Goal: Information Seeking & Learning: Learn about a topic

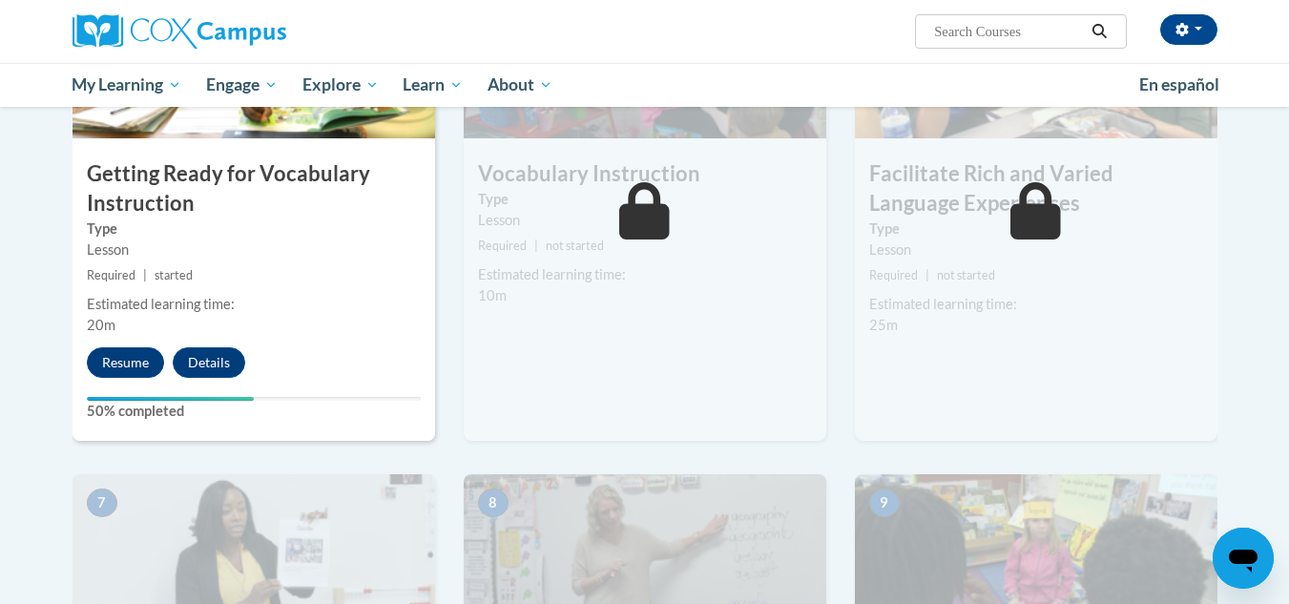
scroll to position [1073, 0]
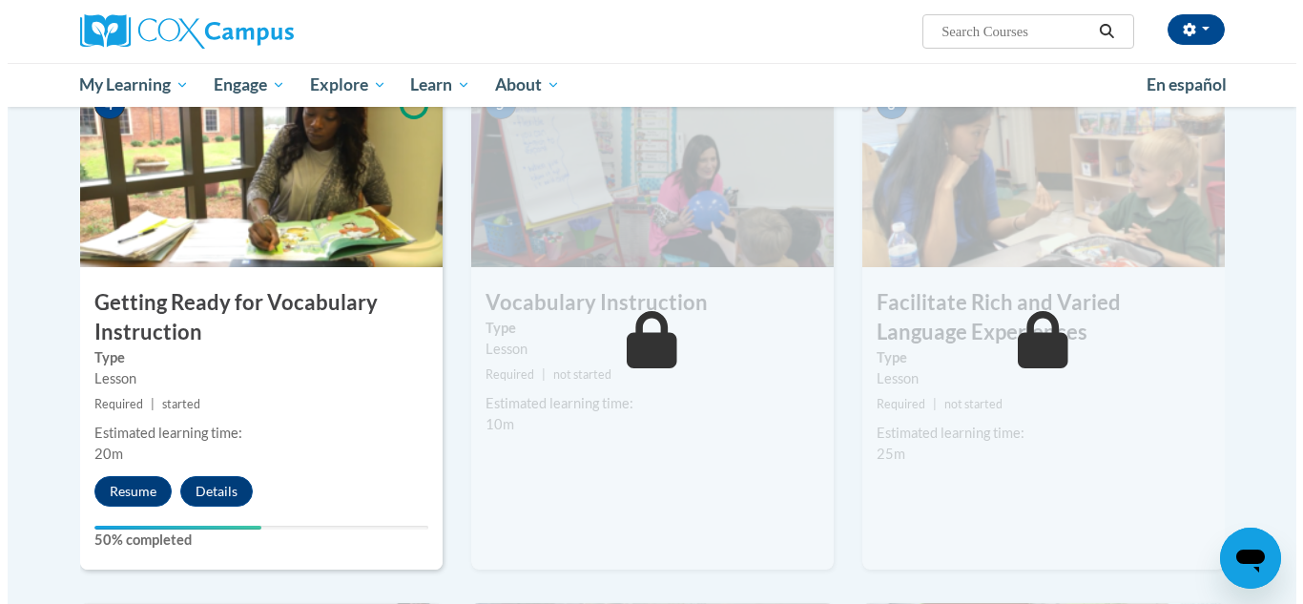
scroll to position [948, 0]
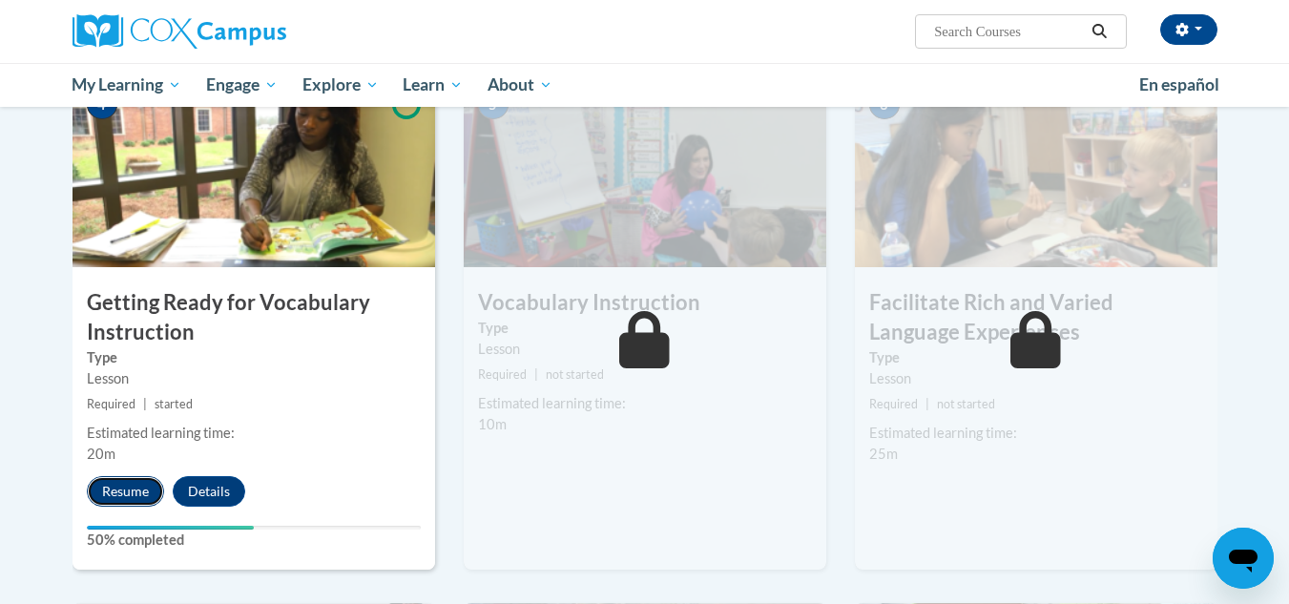
click at [131, 480] on button "Resume" at bounding box center [125, 491] width 77 height 31
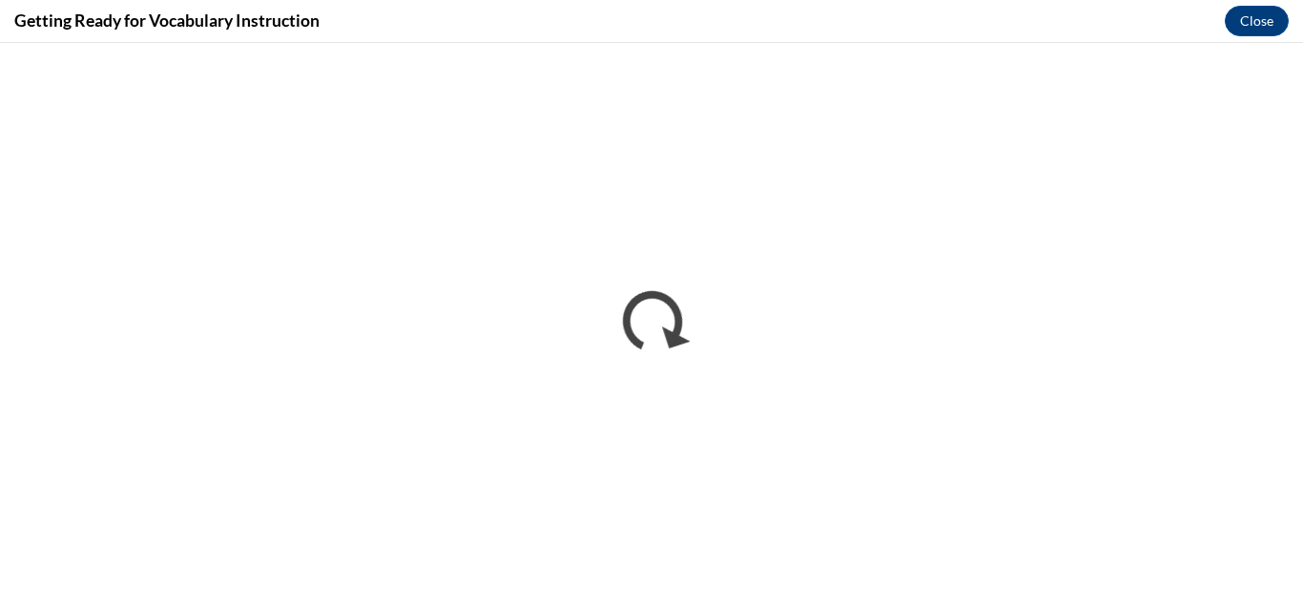
scroll to position [0, 0]
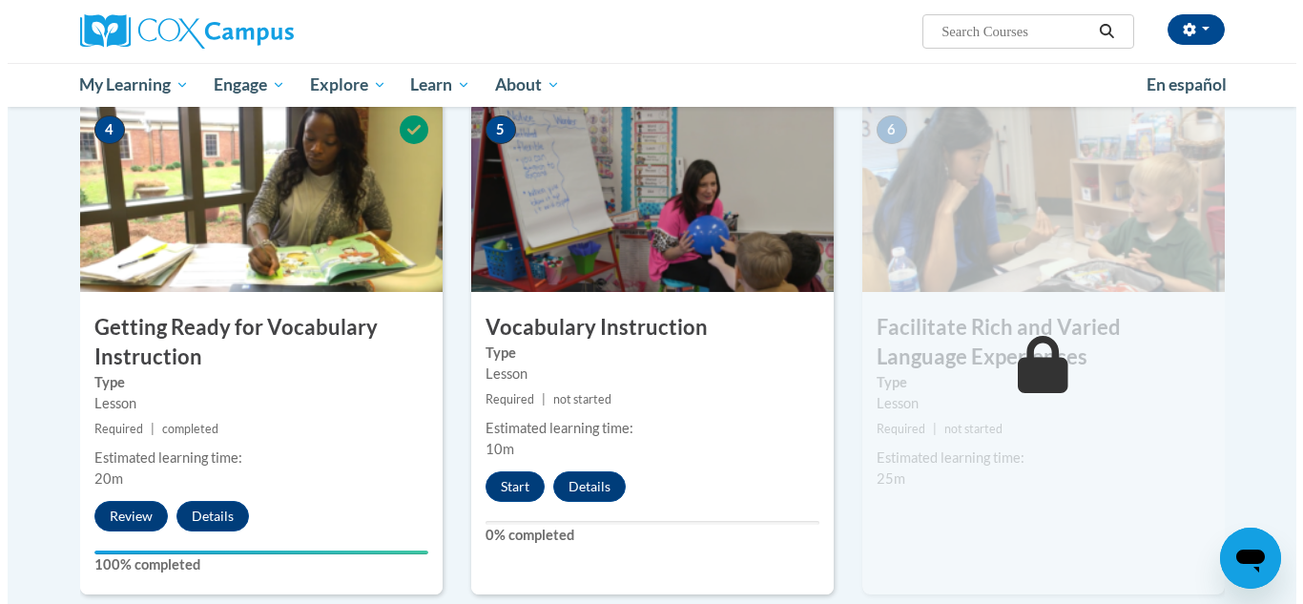
scroll to position [1087, 0]
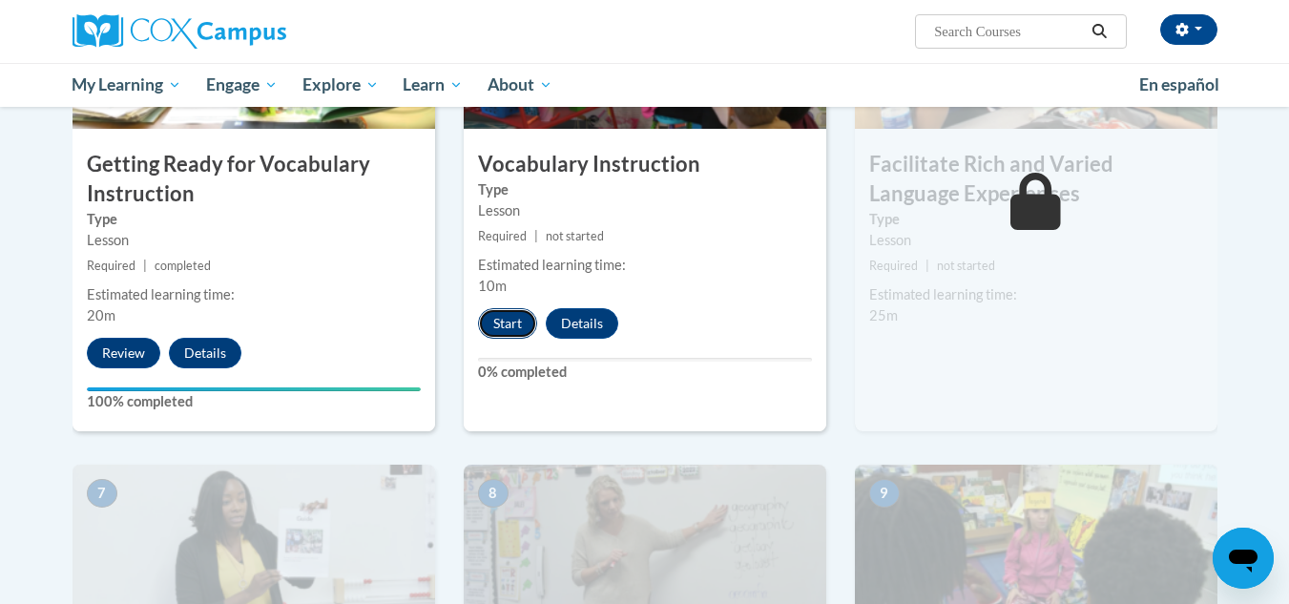
click at [510, 333] on button "Start" at bounding box center [507, 323] width 59 height 31
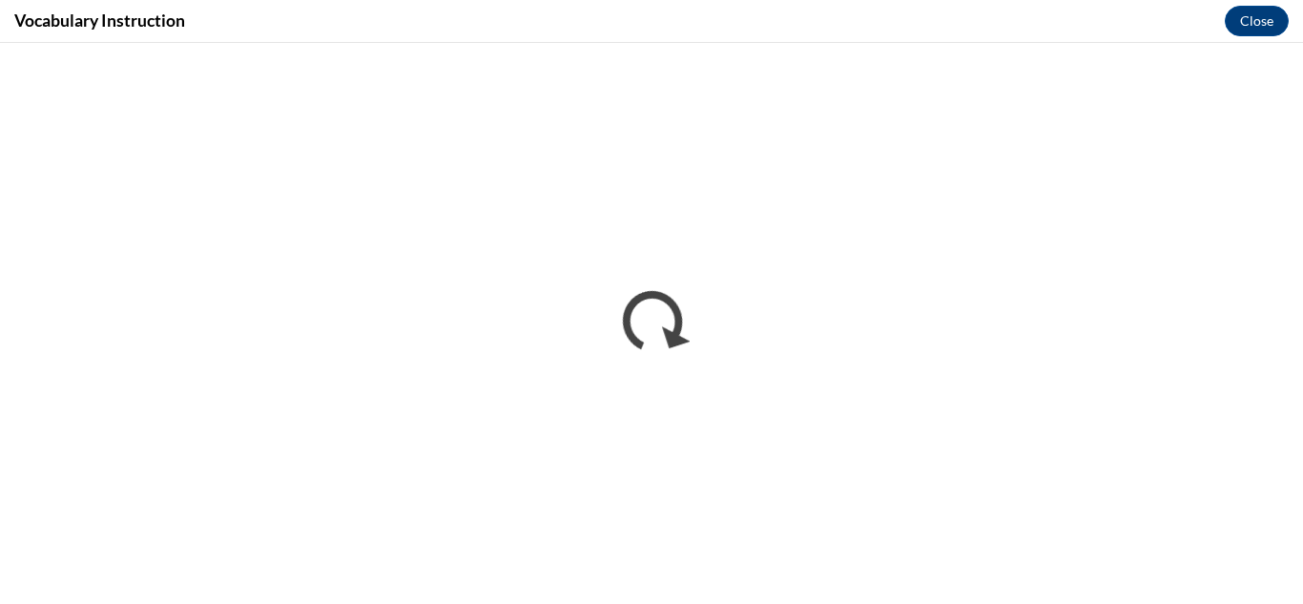
scroll to position [0, 0]
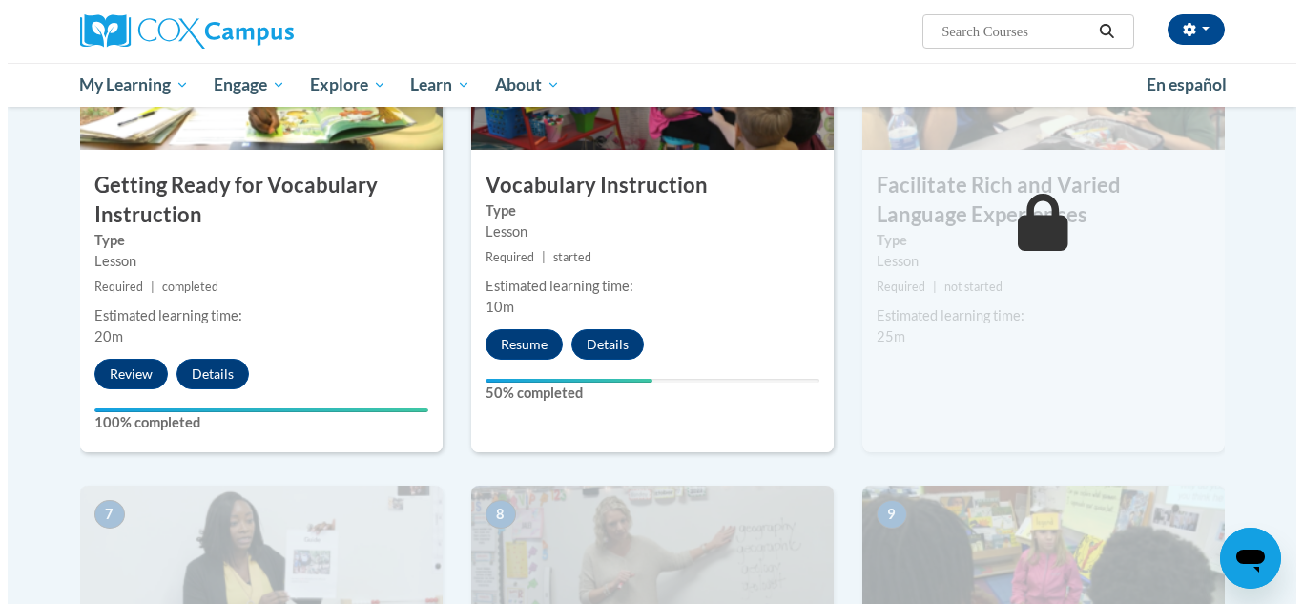
scroll to position [1065, 0]
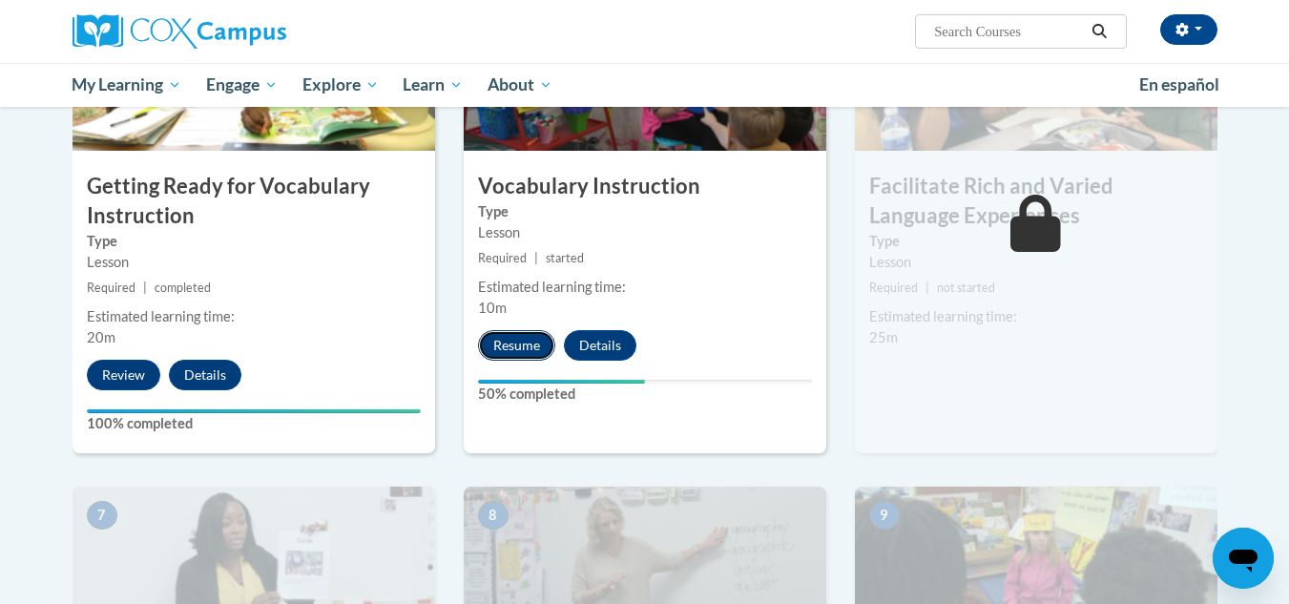
click at [506, 337] on button "Resume" at bounding box center [516, 345] width 77 height 31
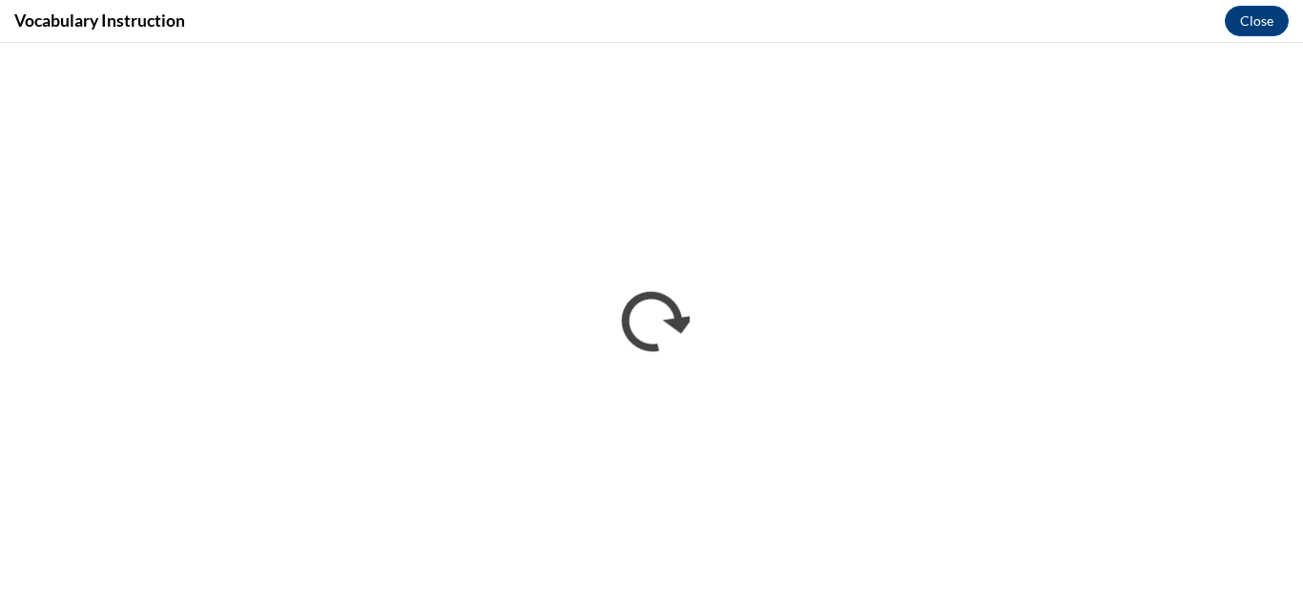
scroll to position [0, 0]
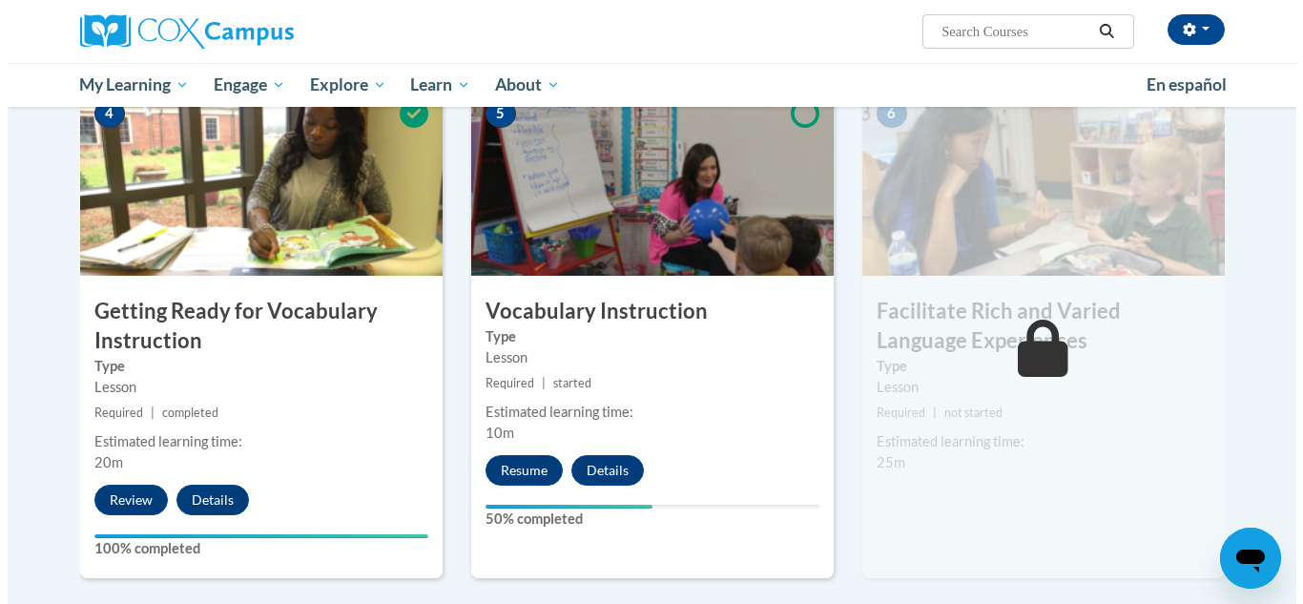
scroll to position [1055, 0]
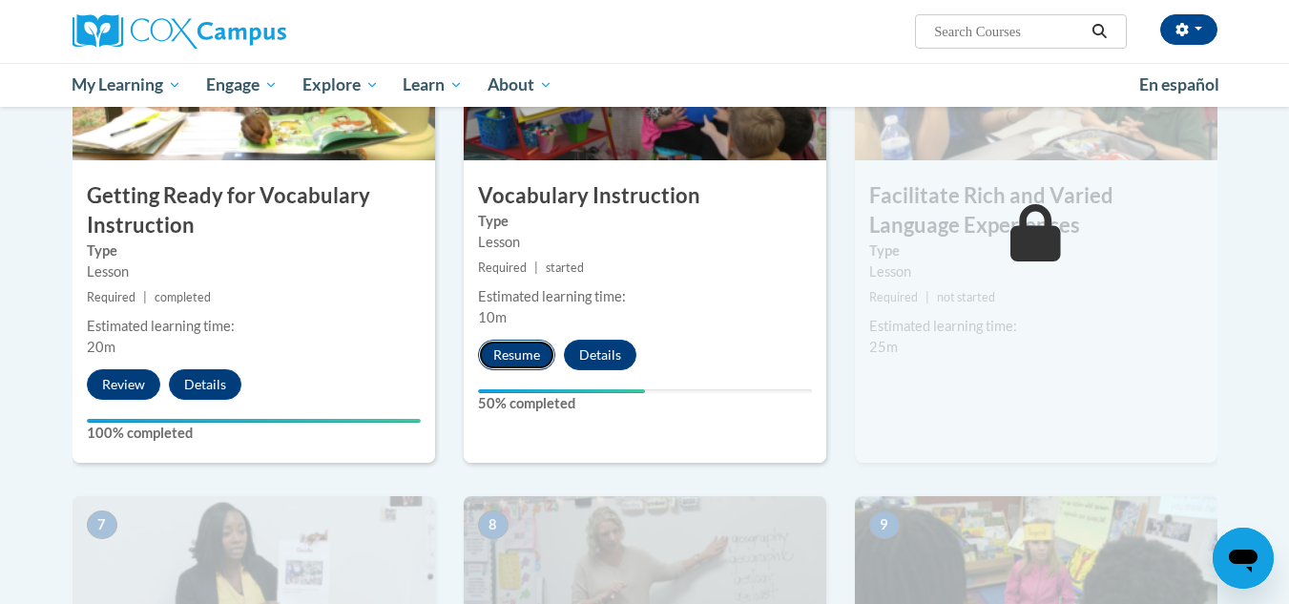
click at [522, 349] on button "Resume" at bounding box center [516, 355] width 77 height 31
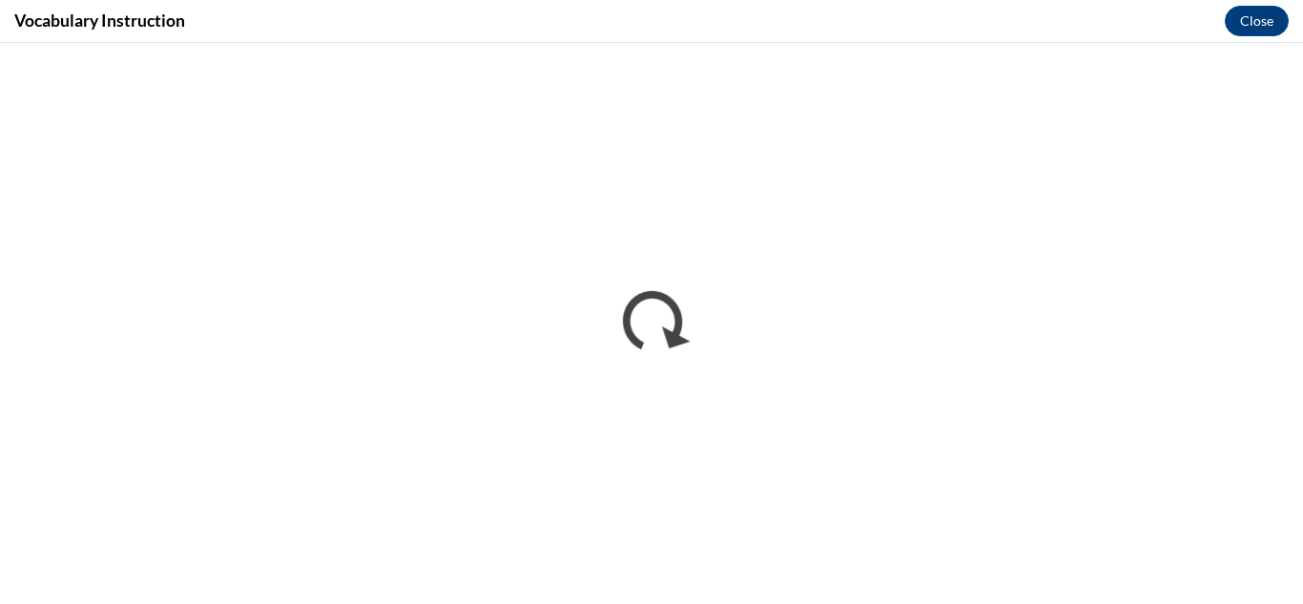
scroll to position [0, 0]
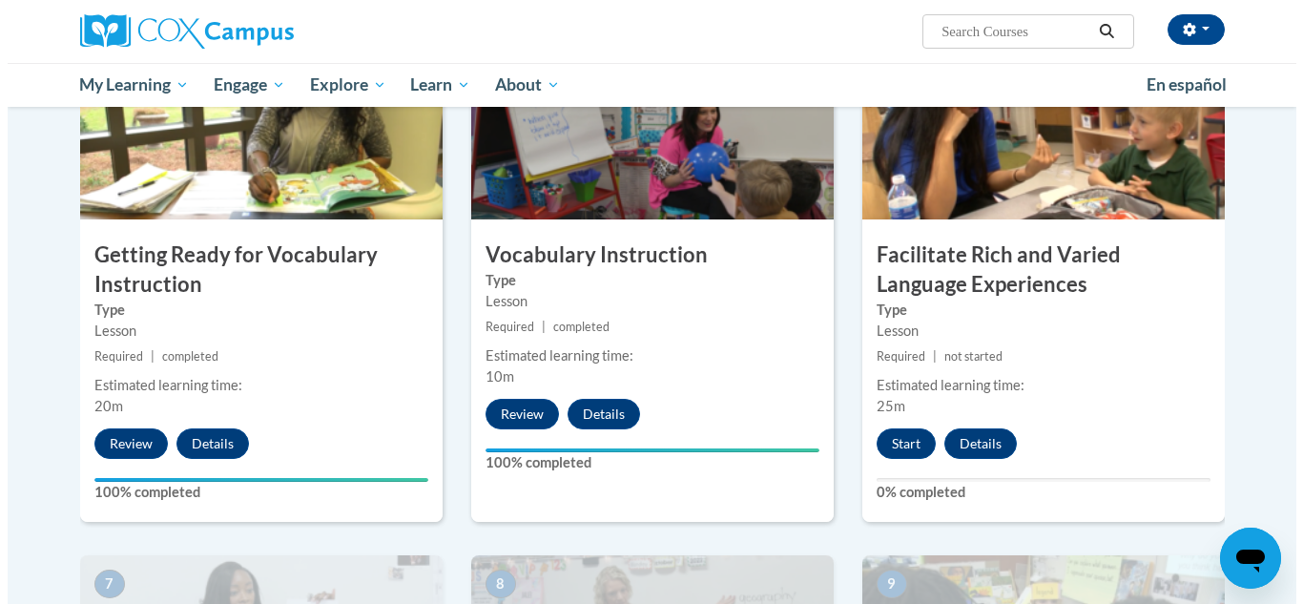
scroll to position [995, 0]
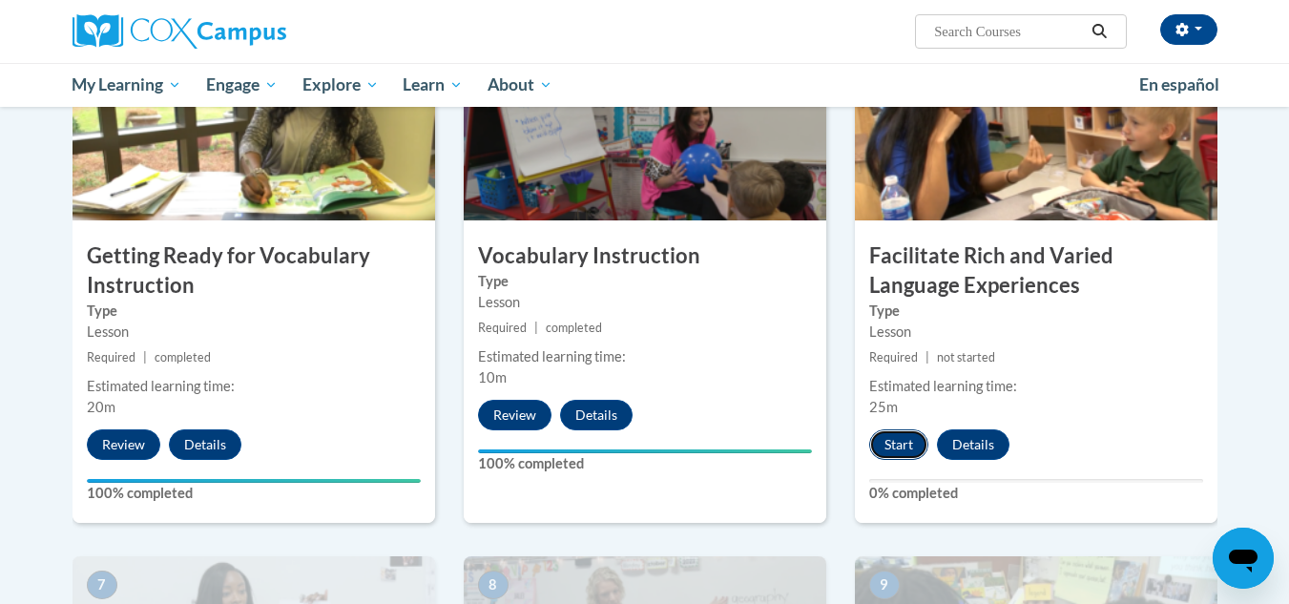
click at [886, 439] on button "Start" at bounding box center [898, 444] width 59 height 31
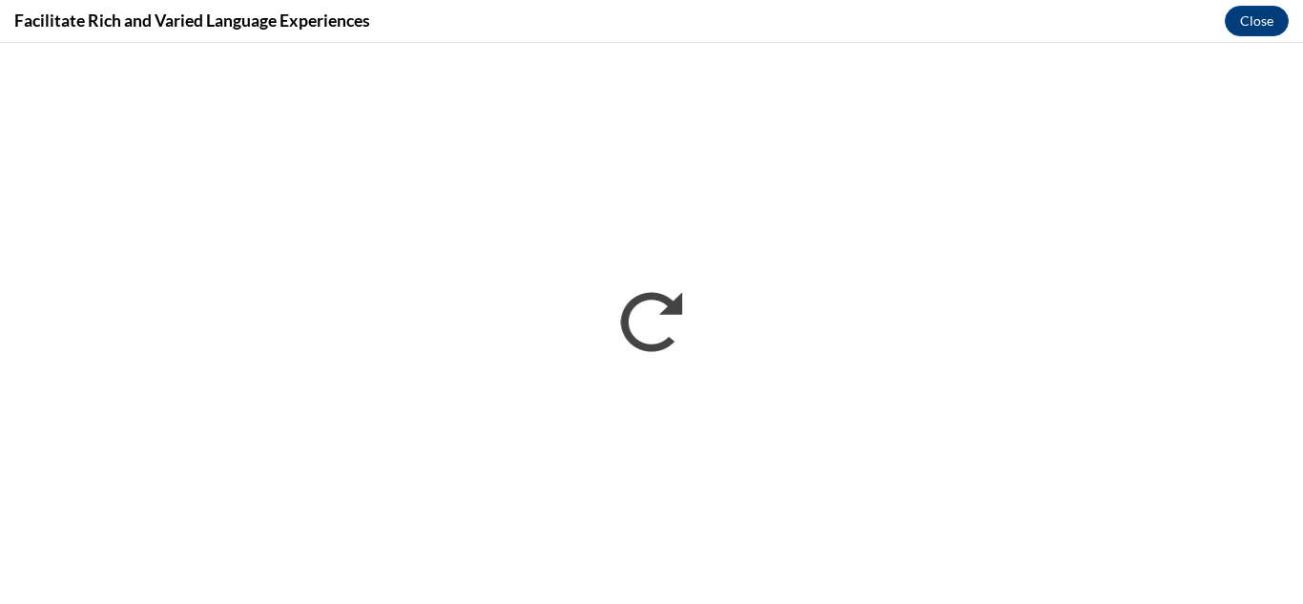
scroll to position [0, 0]
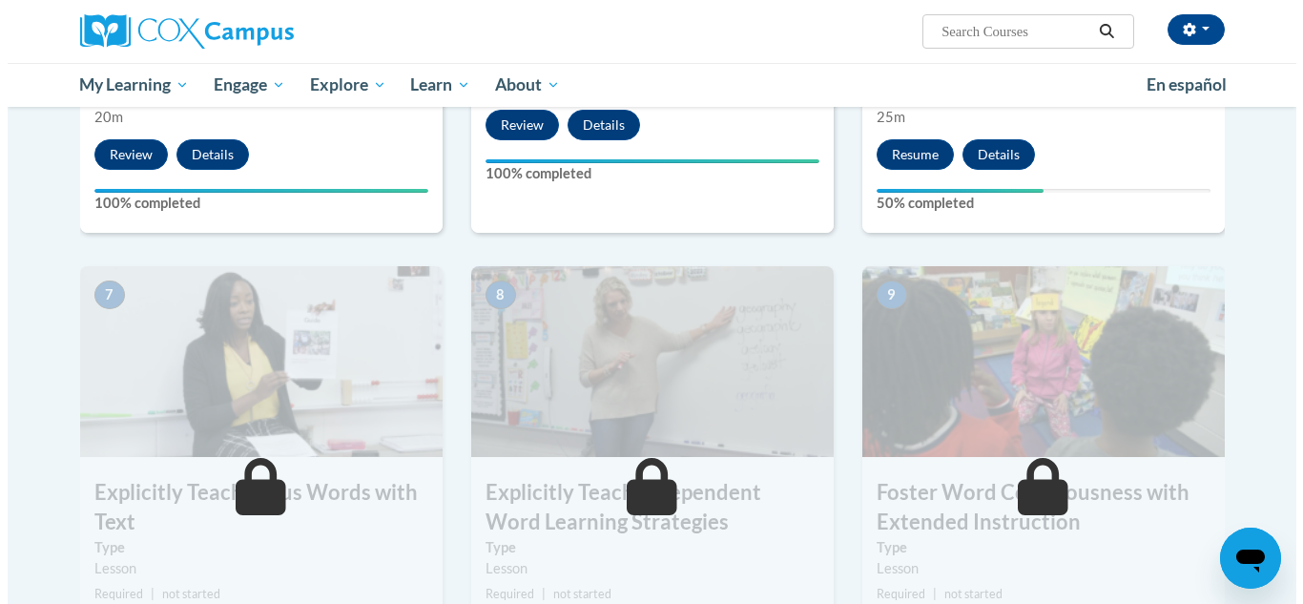
scroll to position [1057, 0]
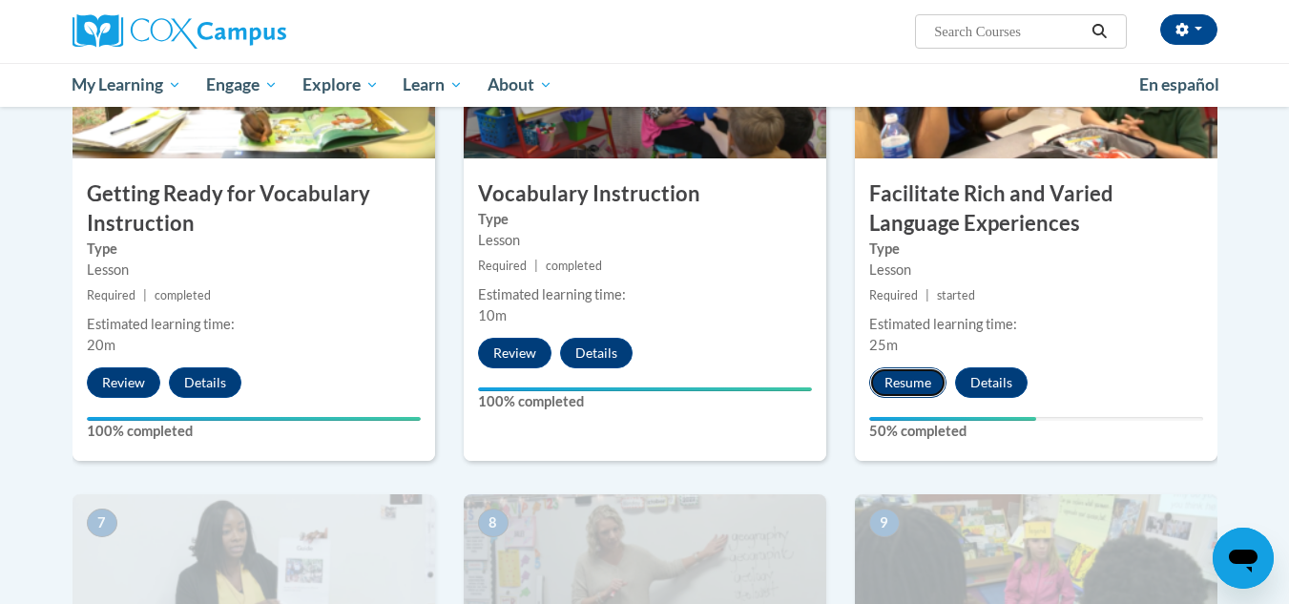
click at [915, 382] on button "Resume" at bounding box center [907, 382] width 77 height 31
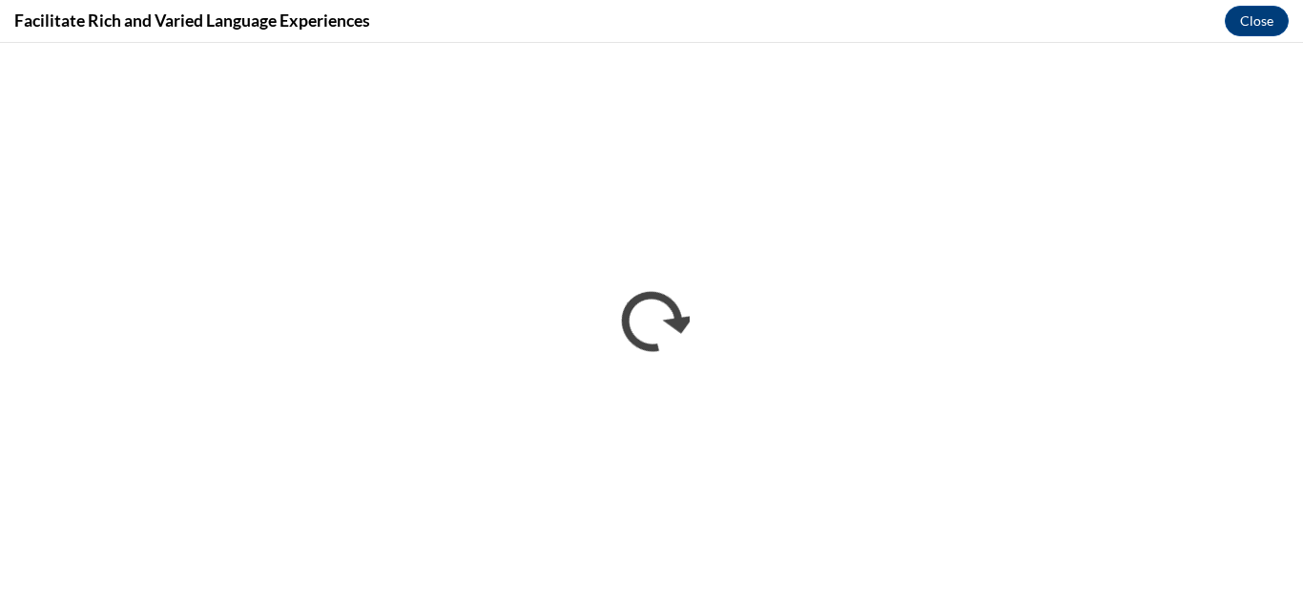
scroll to position [0, 0]
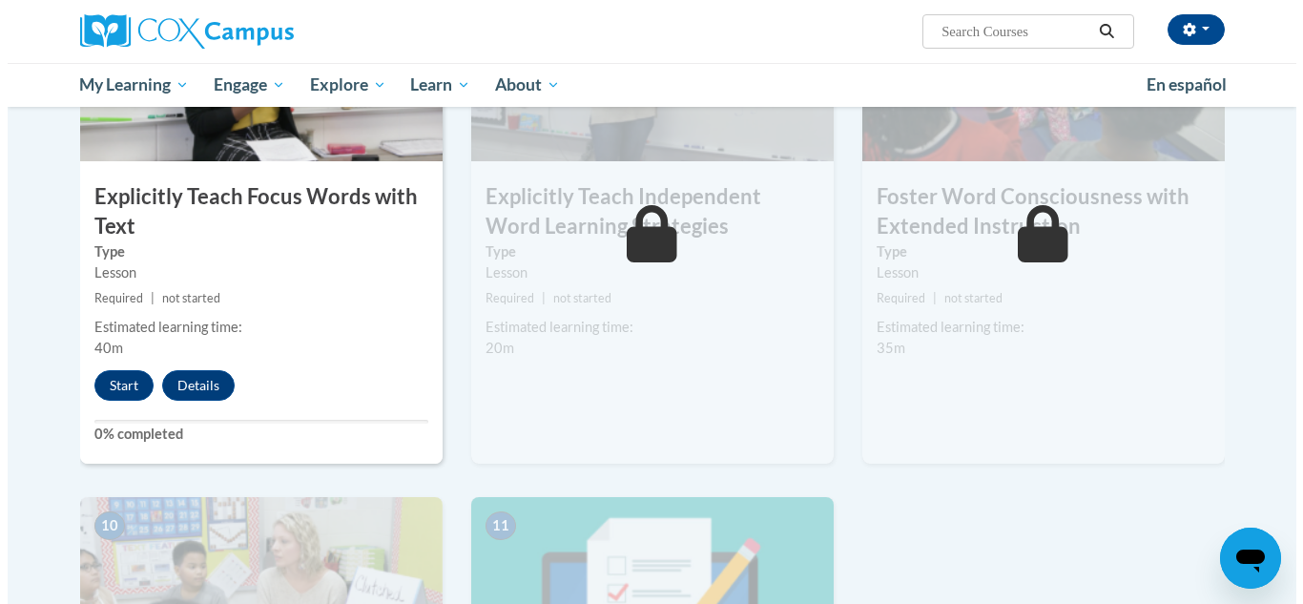
scroll to position [1579, 0]
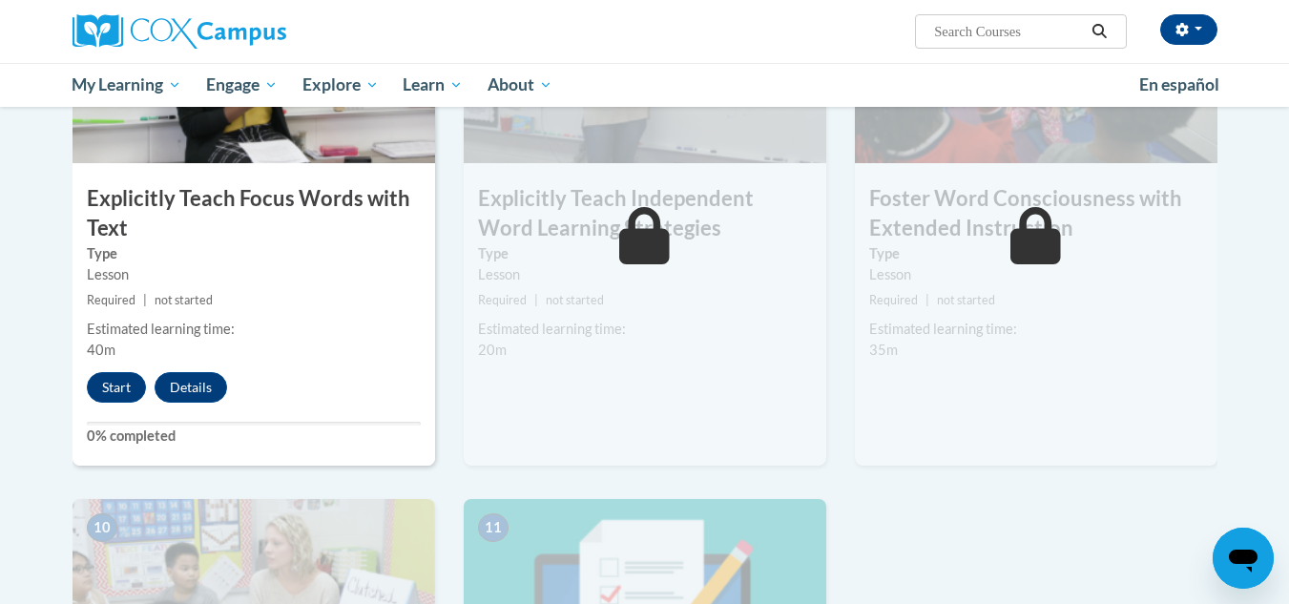
click at [97, 409] on div "7 Explicitly Teach Focus Words with Text Type Lesson Required | not started Est…" at bounding box center [254, 218] width 363 height 493
click at [106, 387] on button "Start" at bounding box center [116, 387] width 59 height 31
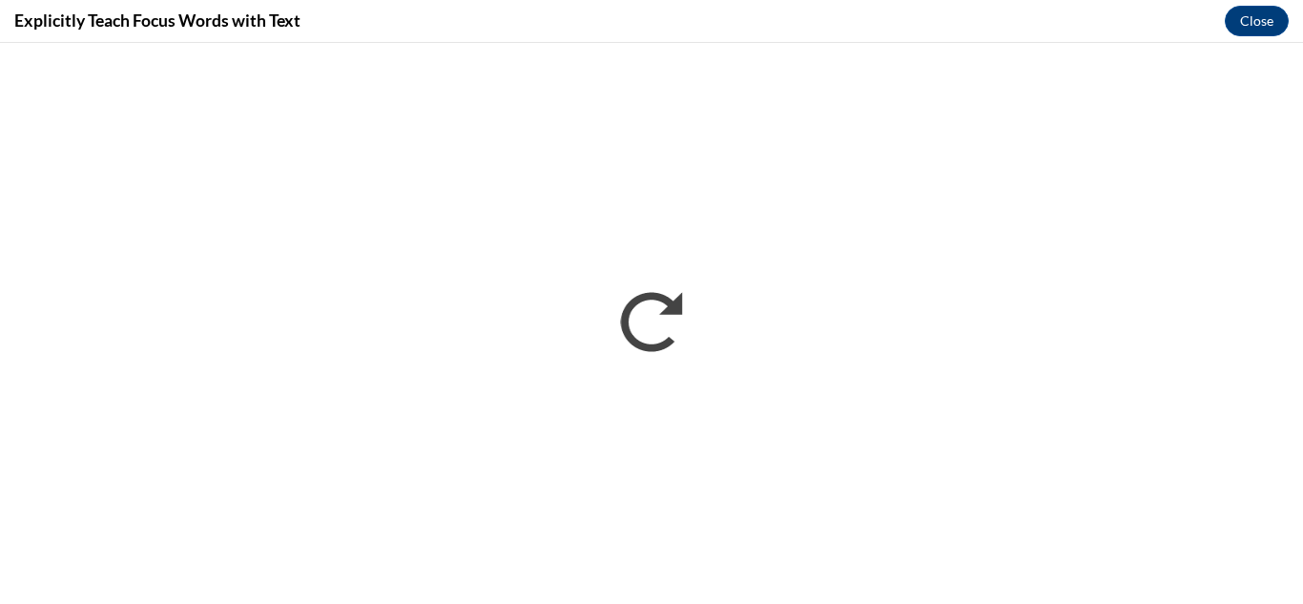
scroll to position [0, 0]
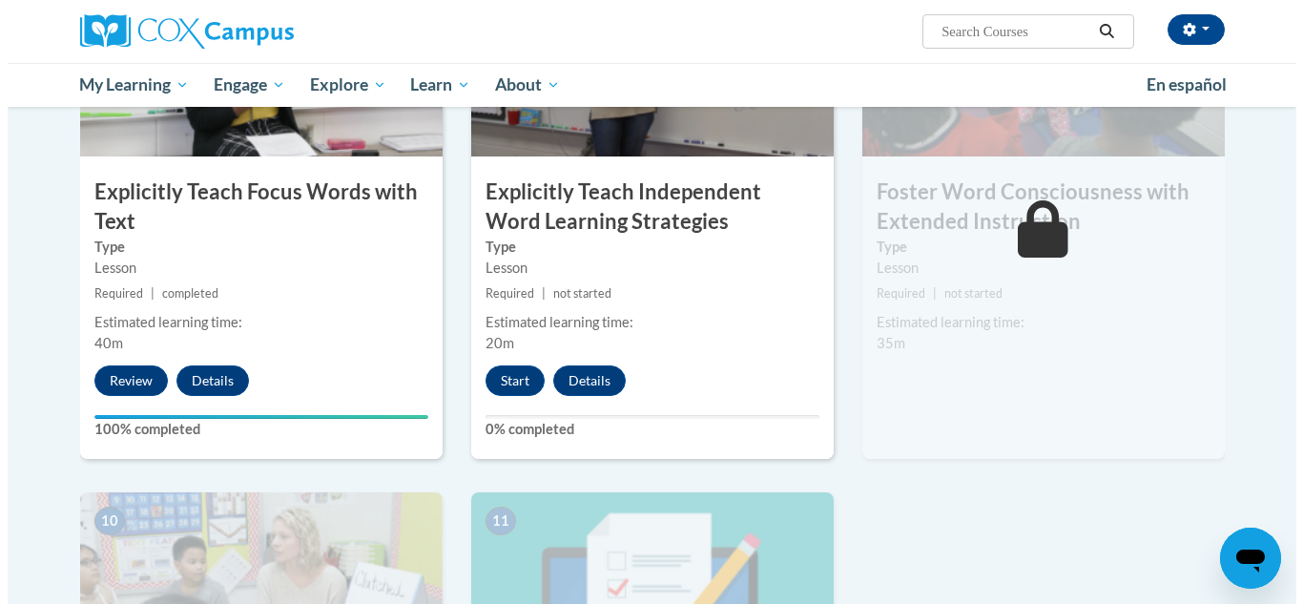
scroll to position [1588, 0]
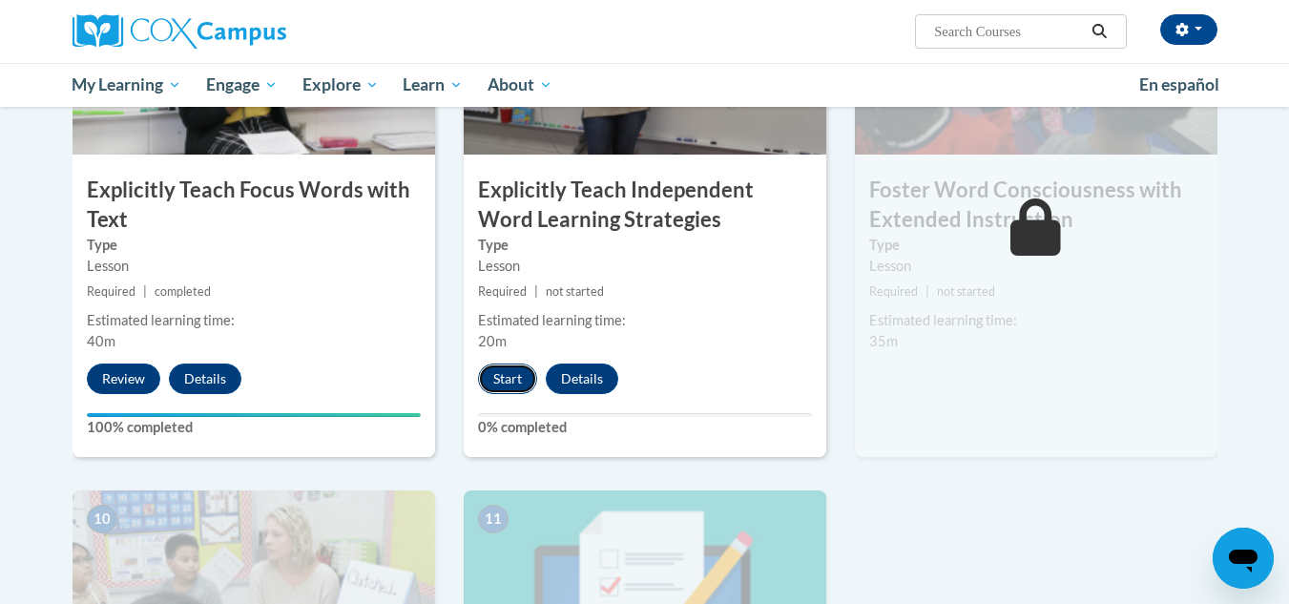
click at [512, 375] on button "Start" at bounding box center [507, 379] width 59 height 31
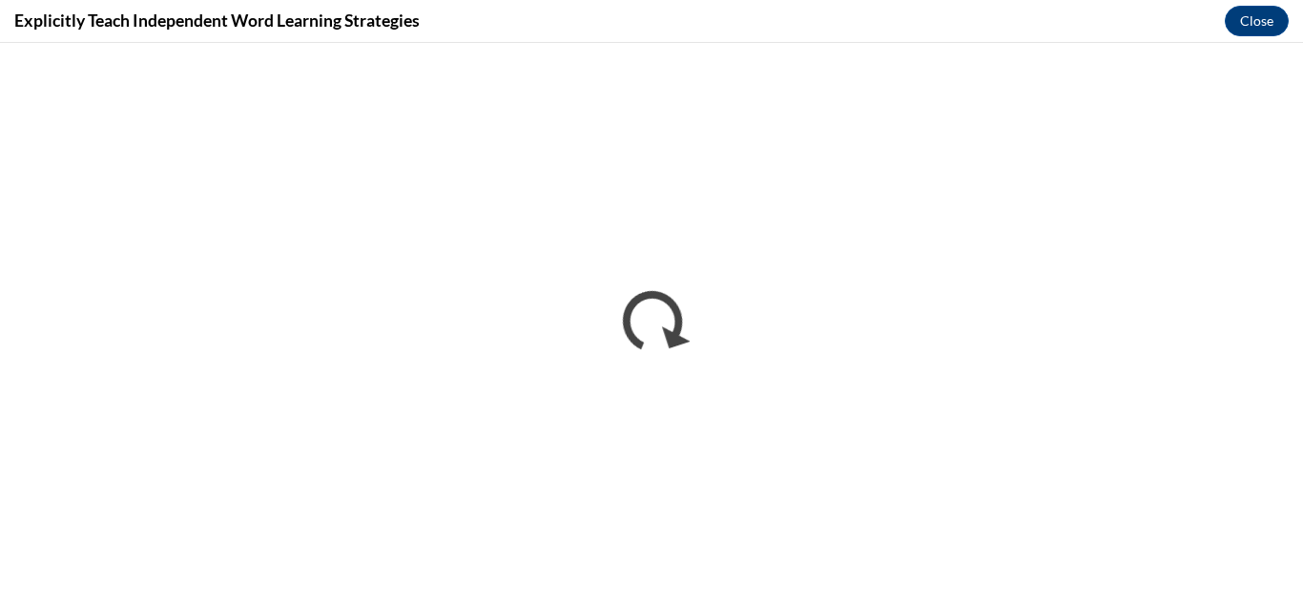
scroll to position [0, 0]
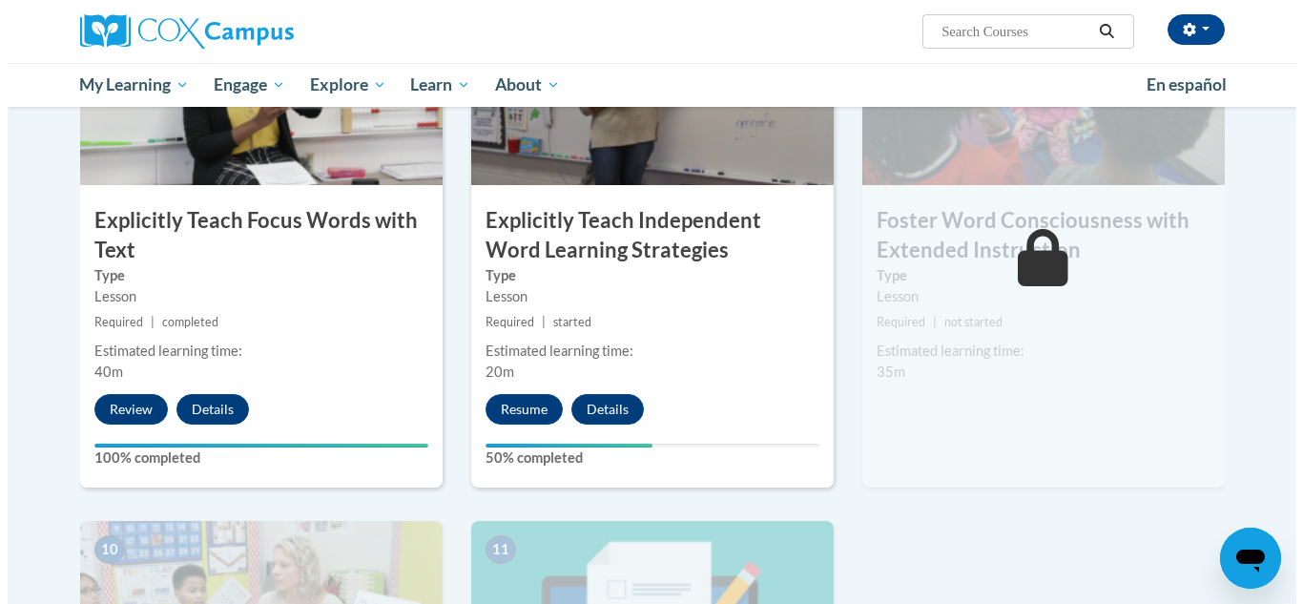
scroll to position [1559, 0]
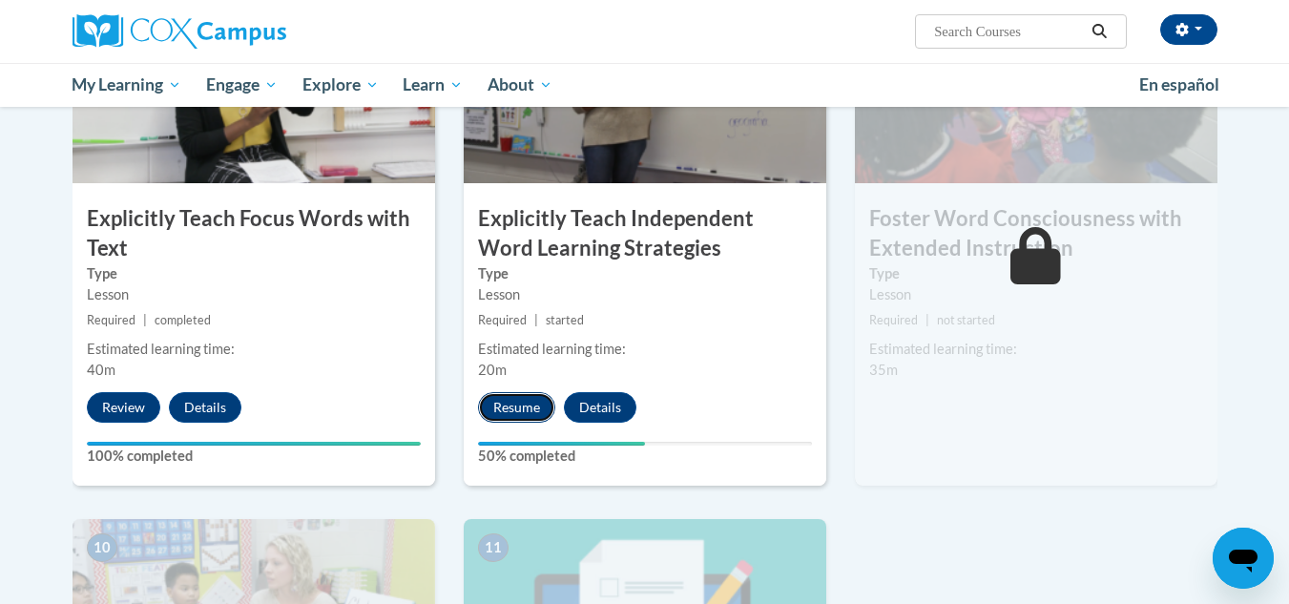
click at [515, 417] on button "Resume" at bounding box center [516, 407] width 77 height 31
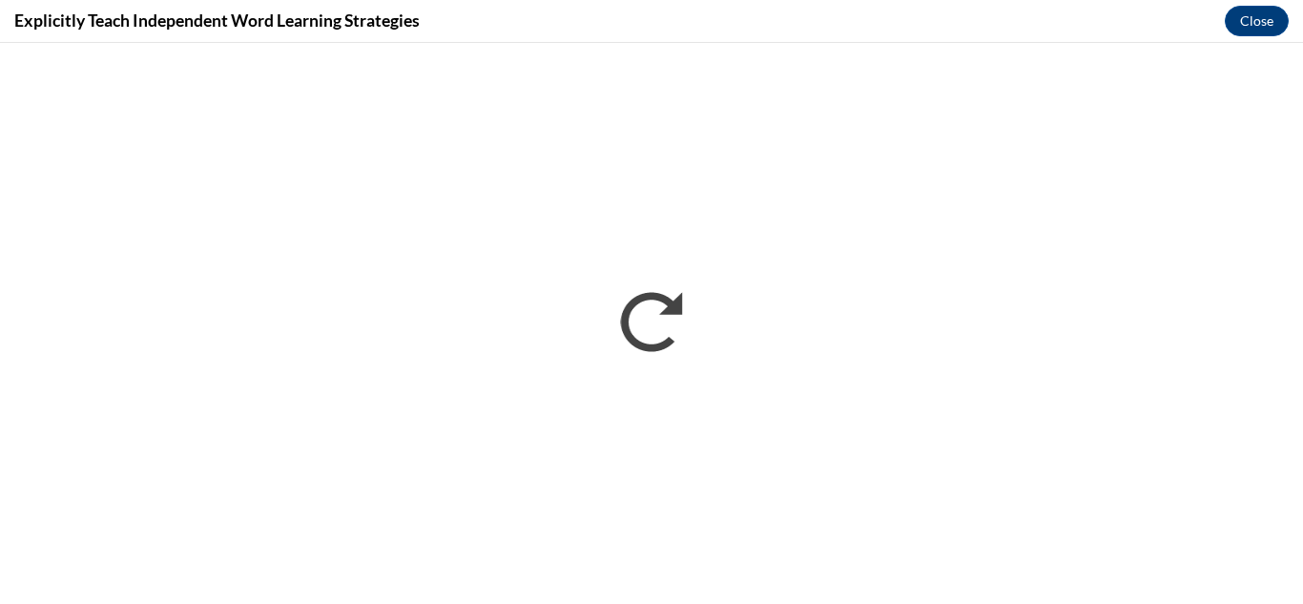
scroll to position [0, 0]
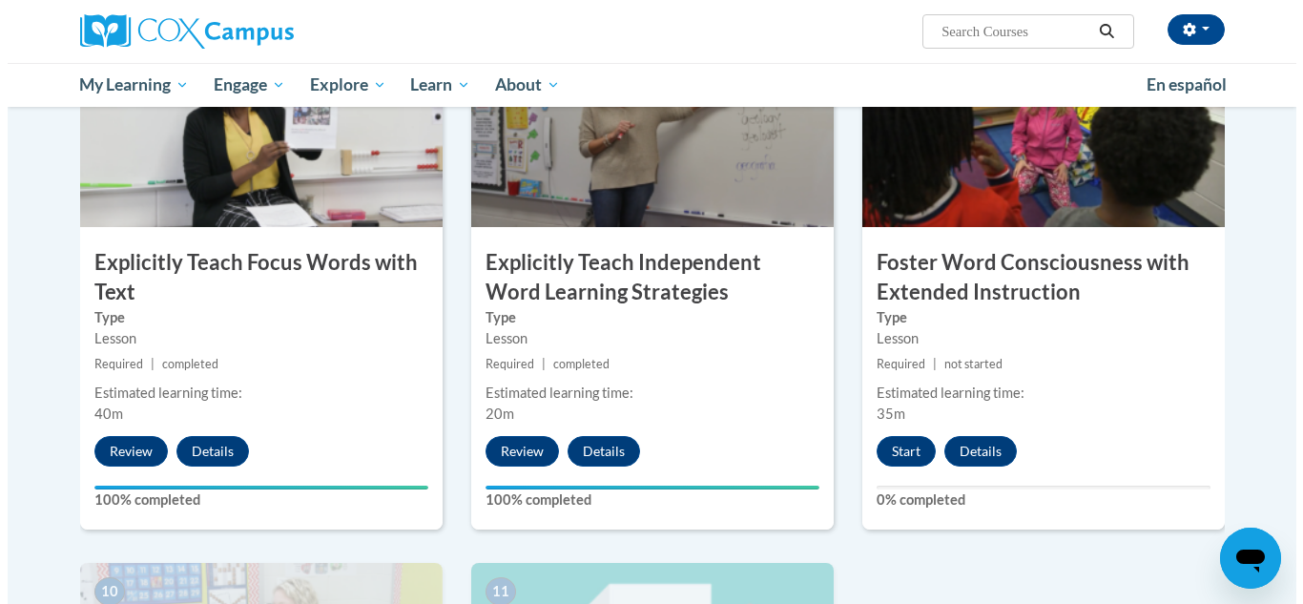
scroll to position [1506, 0]
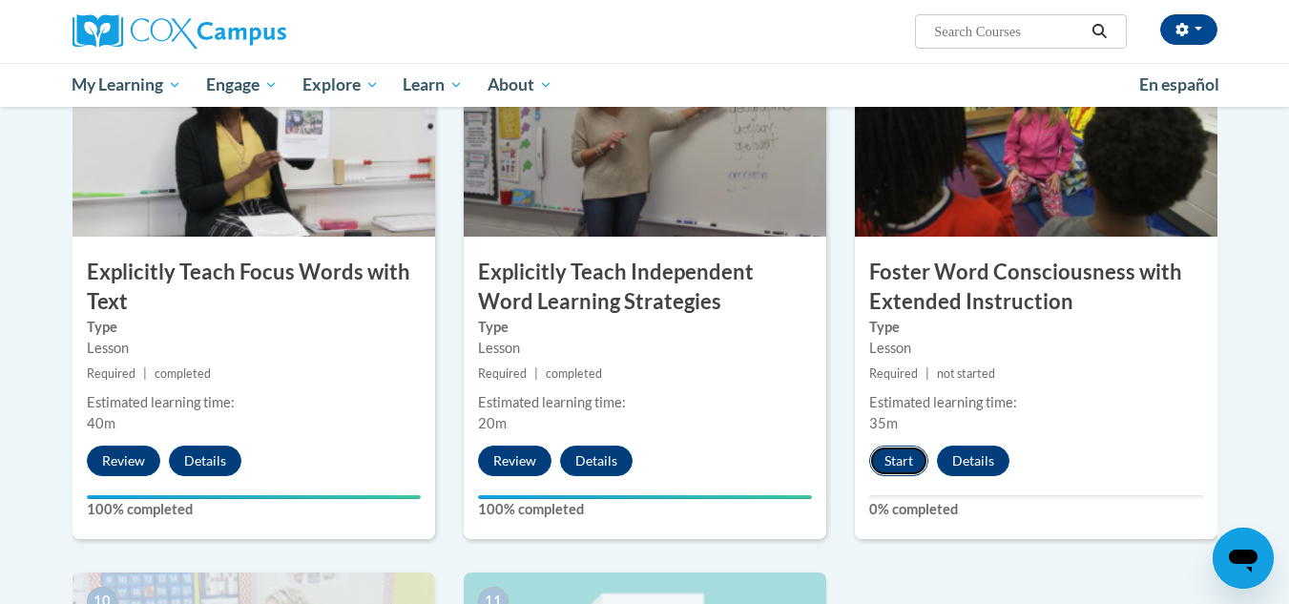
click at [895, 468] on button "Start" at bounding box center [898, 461] width 59 height 31
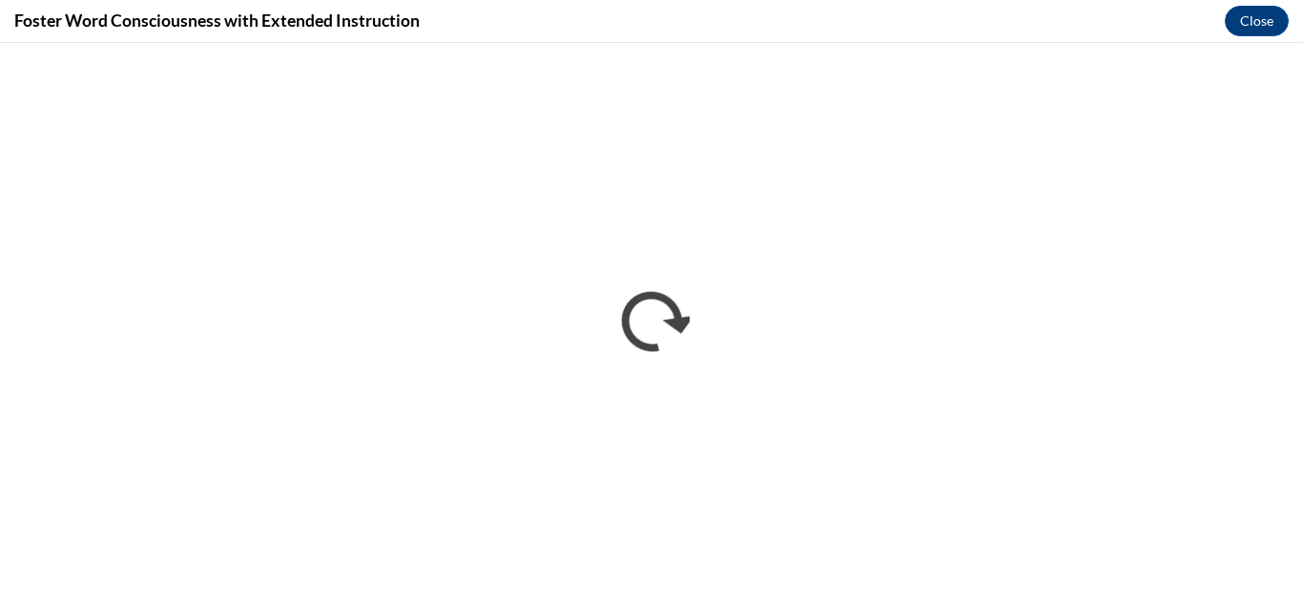
scroll to position [0, 0]
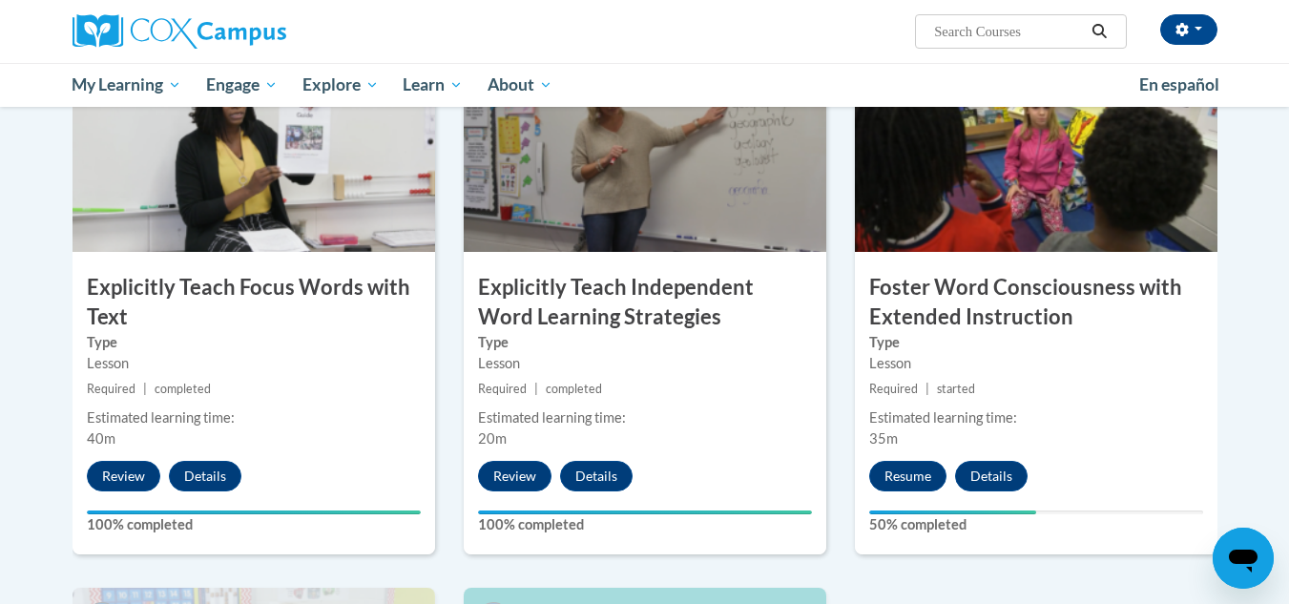
scroll to position [1489, 0]
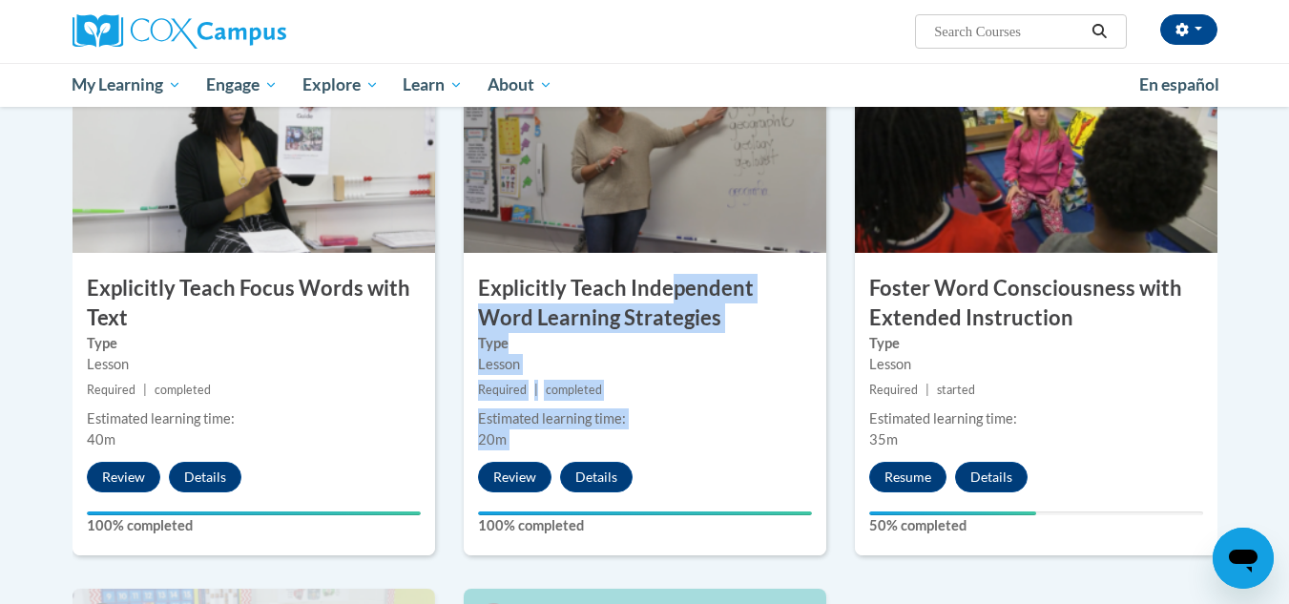
drag, startPoint x: 670, startPoint y: 273, endPoint x: 571, endPoint y: 446, distance: 199.2
click at [571, 446] on div "8 Explicitly Teach Independent Word Learning Strategies Type Lesson Required | …" at bounding box center [645, 308] width 363 height 493
click at [759, 381] on small "Required | completed" at bounding box center [645, 390] width 363 height 21
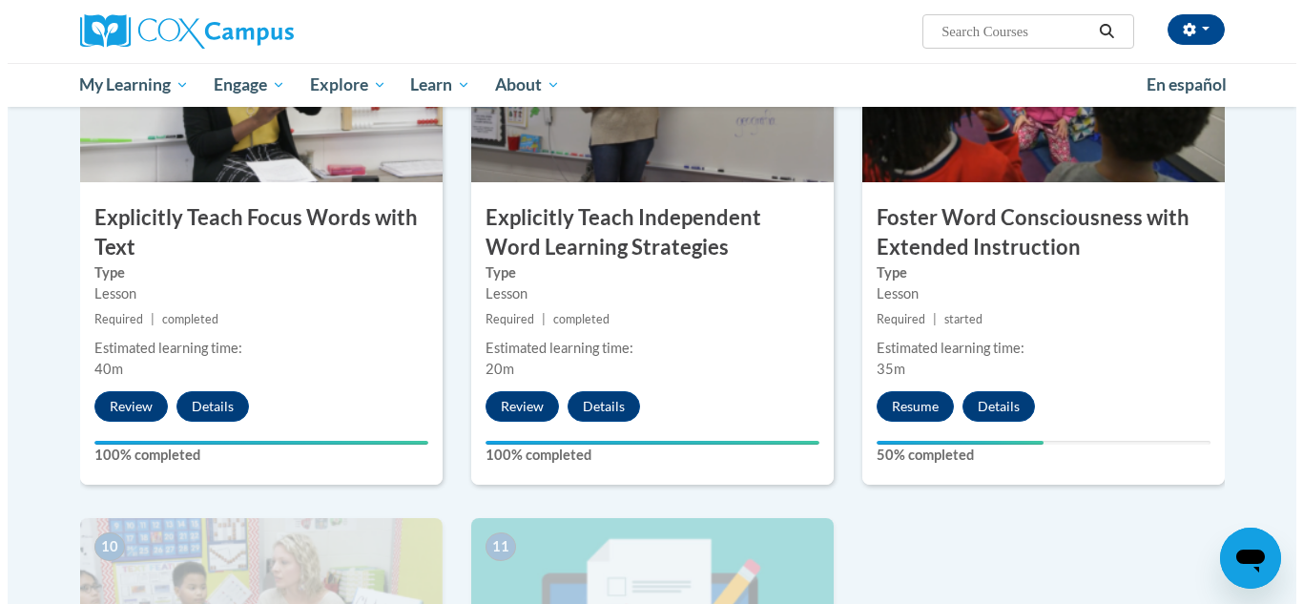
scroll to position [1514, 0]
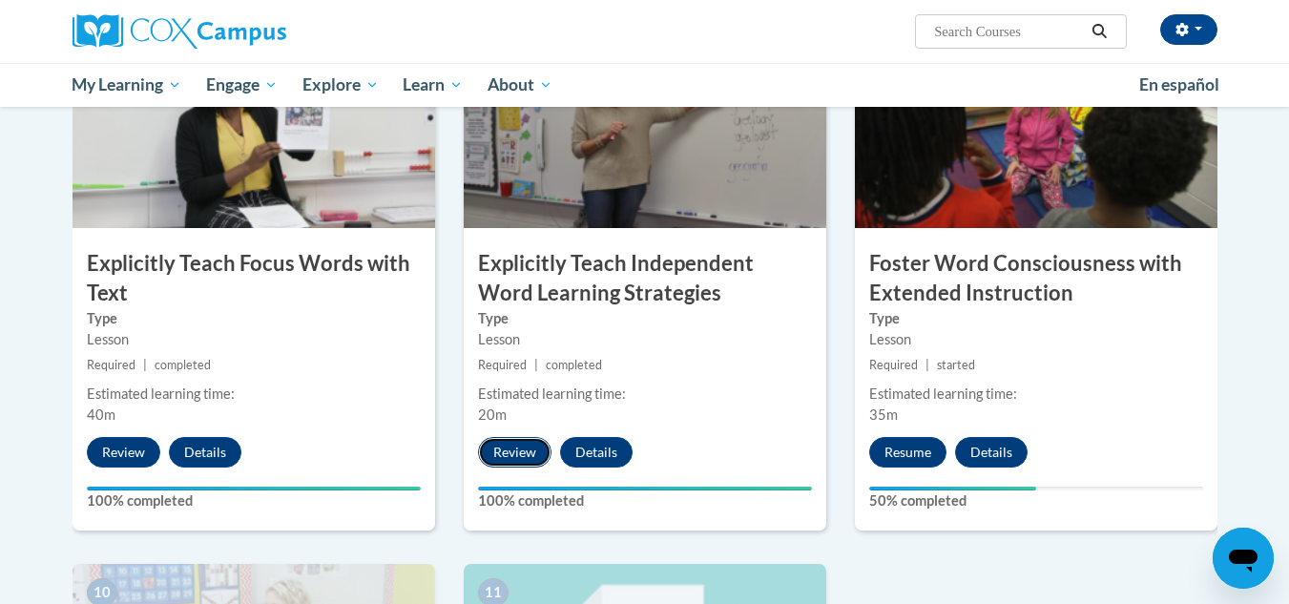
click at [515, 459] on button "Review" at bounding box center [514, 452] width 73 height 31
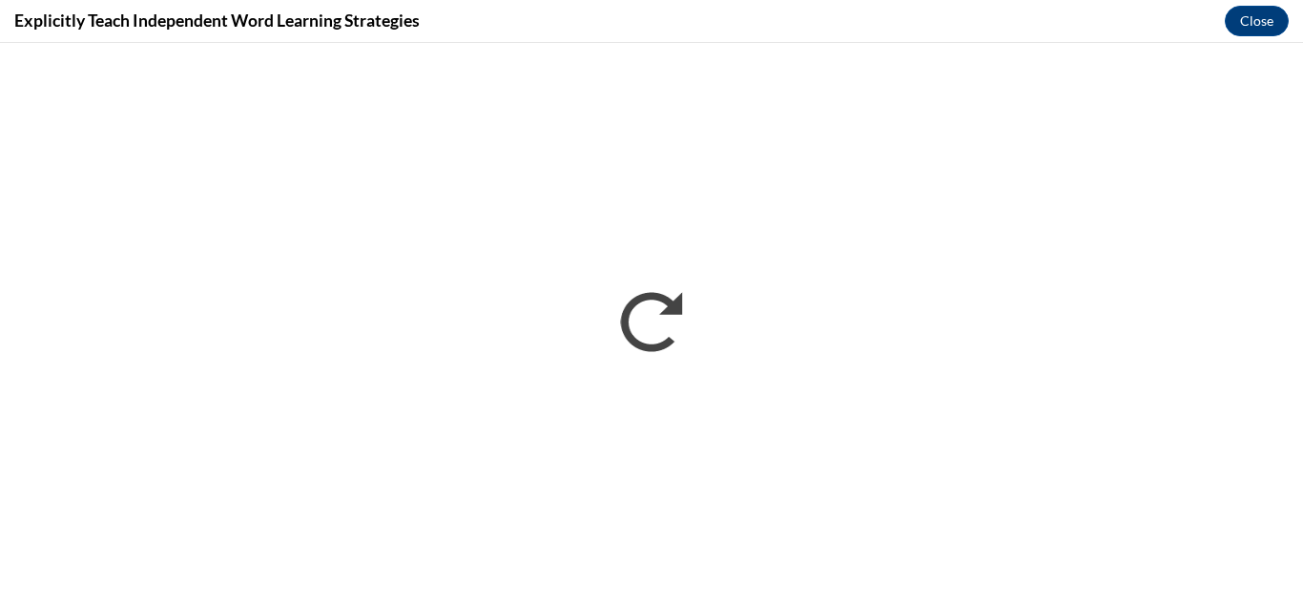
scroll to position [0, 0]
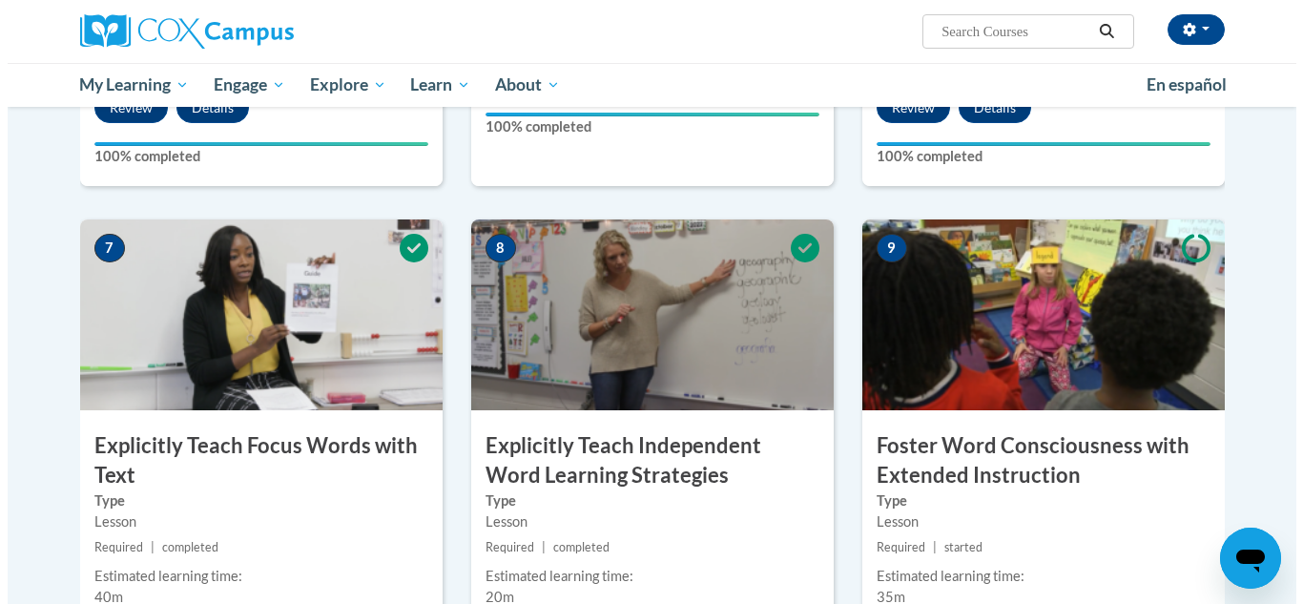
scroll to position [1419, 0]
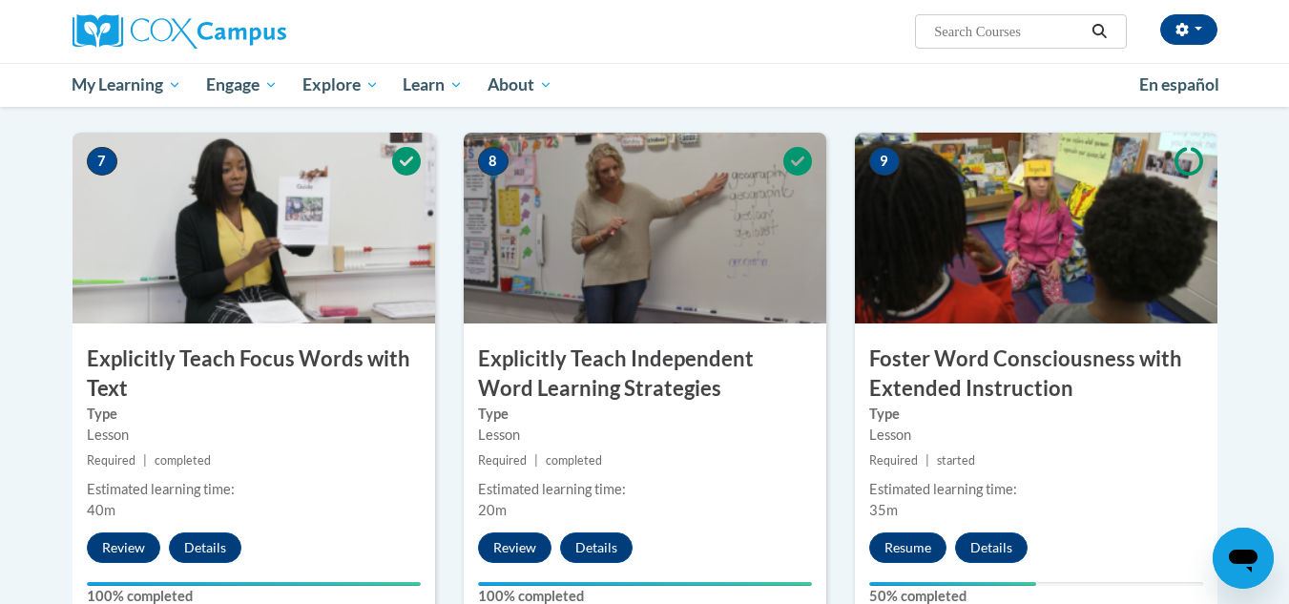
click at [267, 253] on img at bounding box center [254, 228] width 363 height 191
click at [124, 535] on button "Review" at bounding box center [123, 547] width 73 height 31
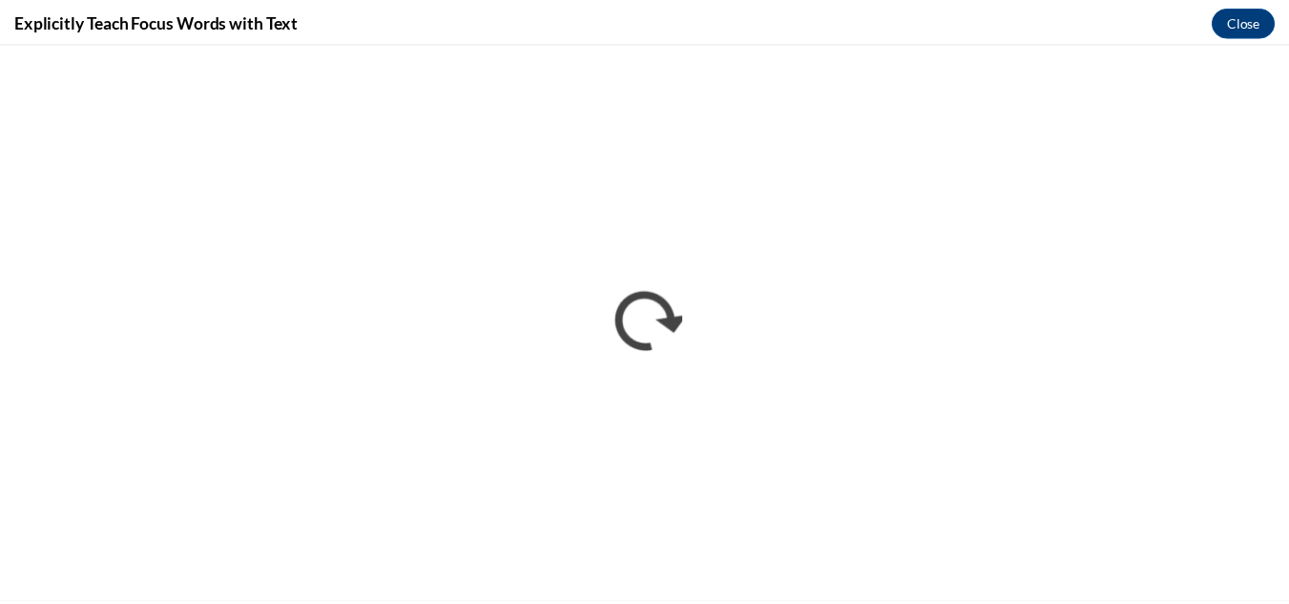
scroll to position [0, 0]
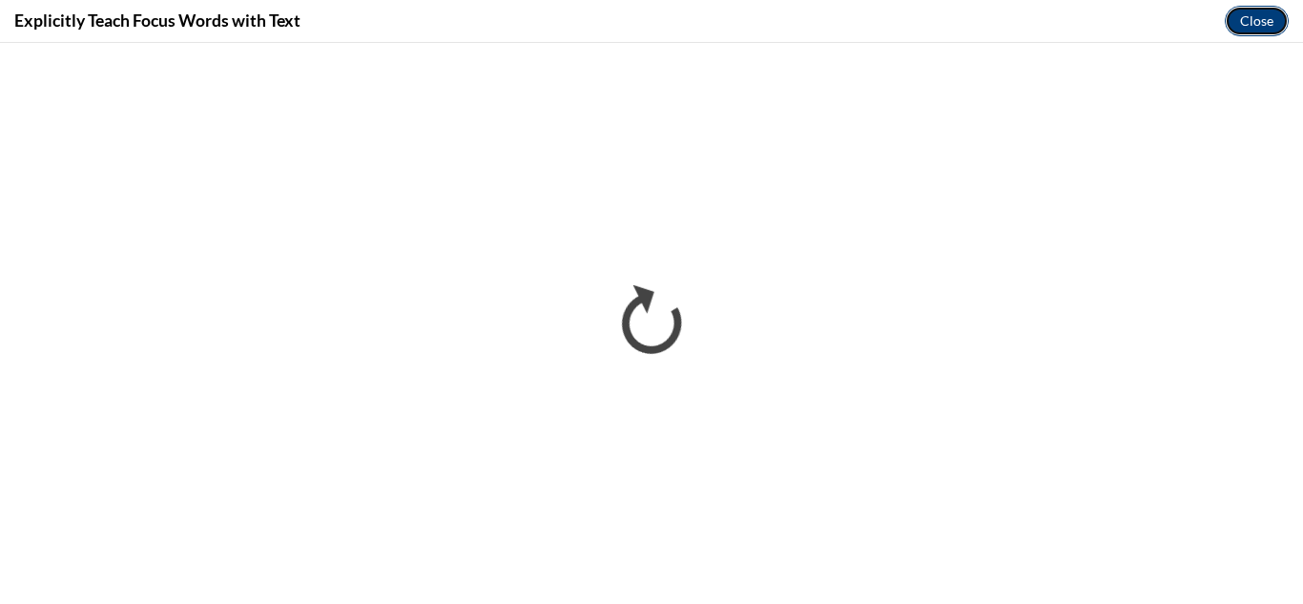
click at [1256, 19] on button "Close" at bounding box center [1257, 21] width 64 height 31
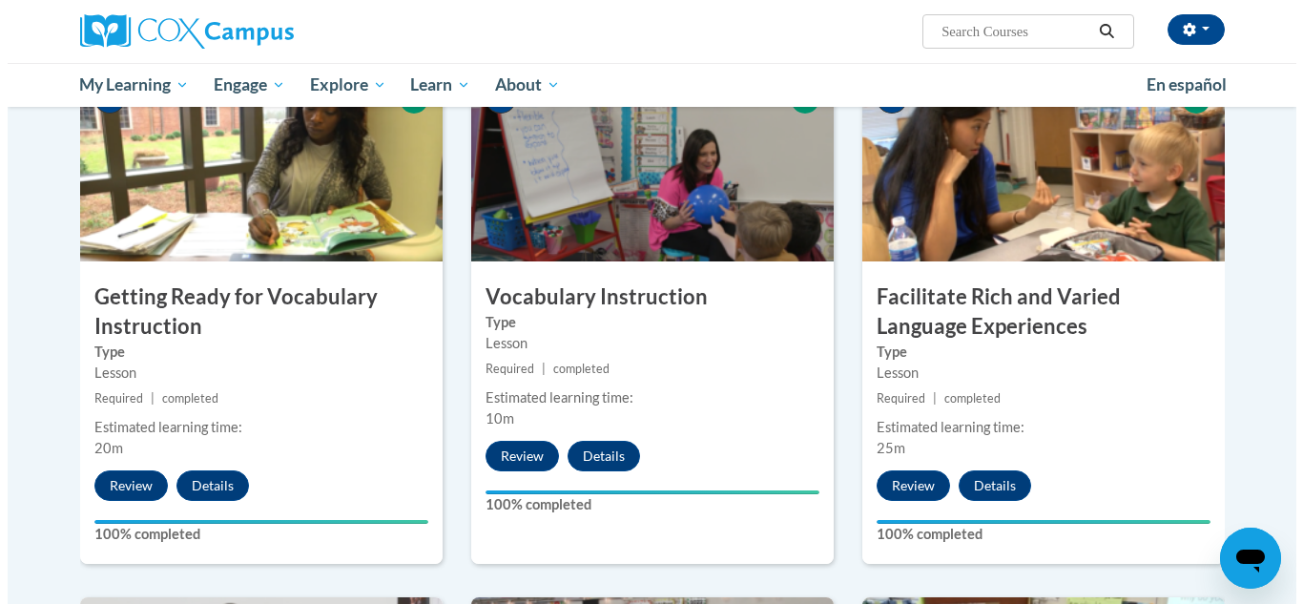
scroll to position [953, 0]
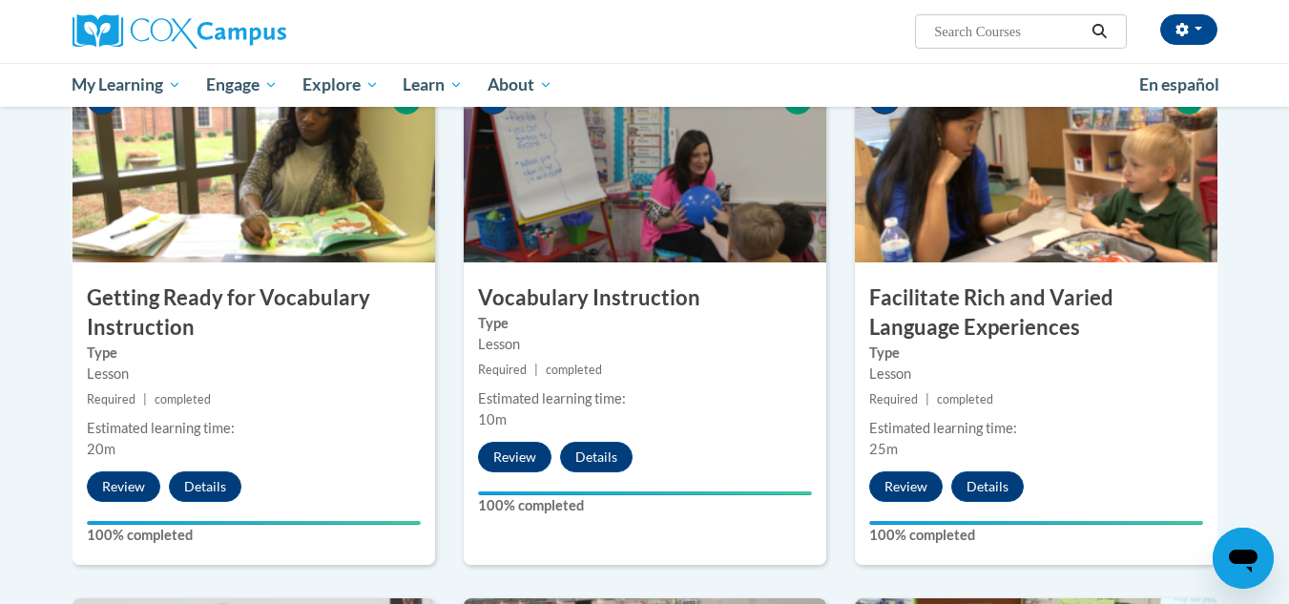
drag, startPoint x: 1029, startPoint y: 223, endPoint x: 918, endPoint y: 470, distance: 270.8
click at [918, 470] on div "6 Facilitate Rich and Varied Language Experiences Type Lesson Required | comple…" at bounding box center [1036, 318] width 363 height 493
click at [911, 491] on button "Review" at bounding box center [905, 486] width 73 height 31
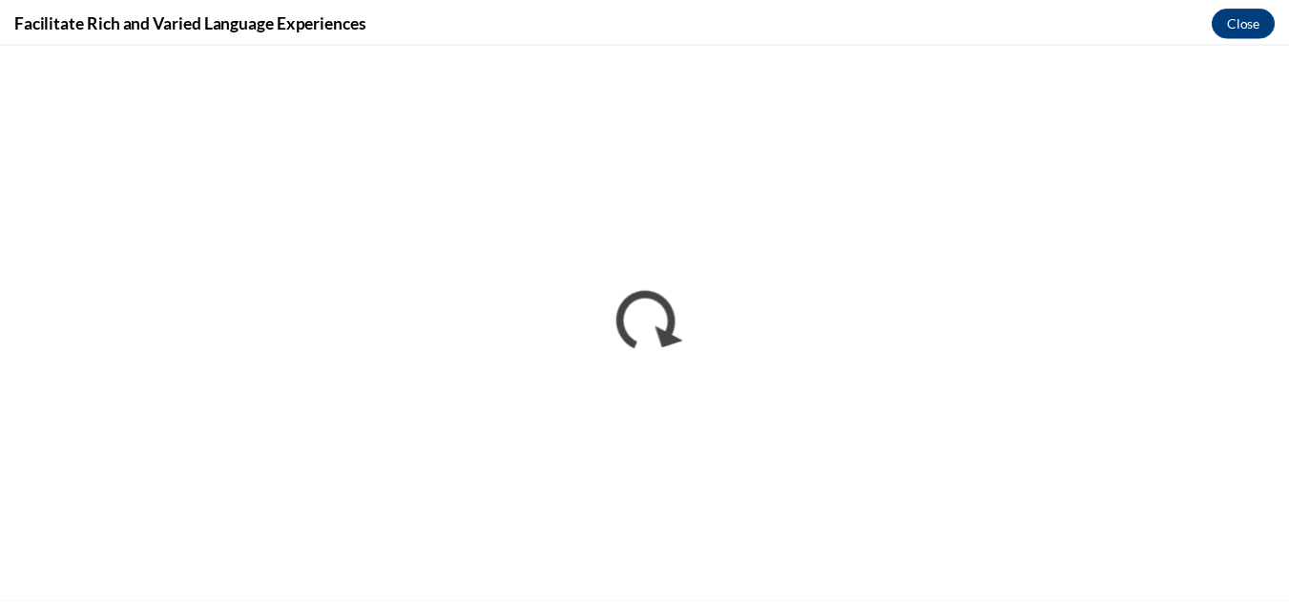
scroll to position [0, 0]
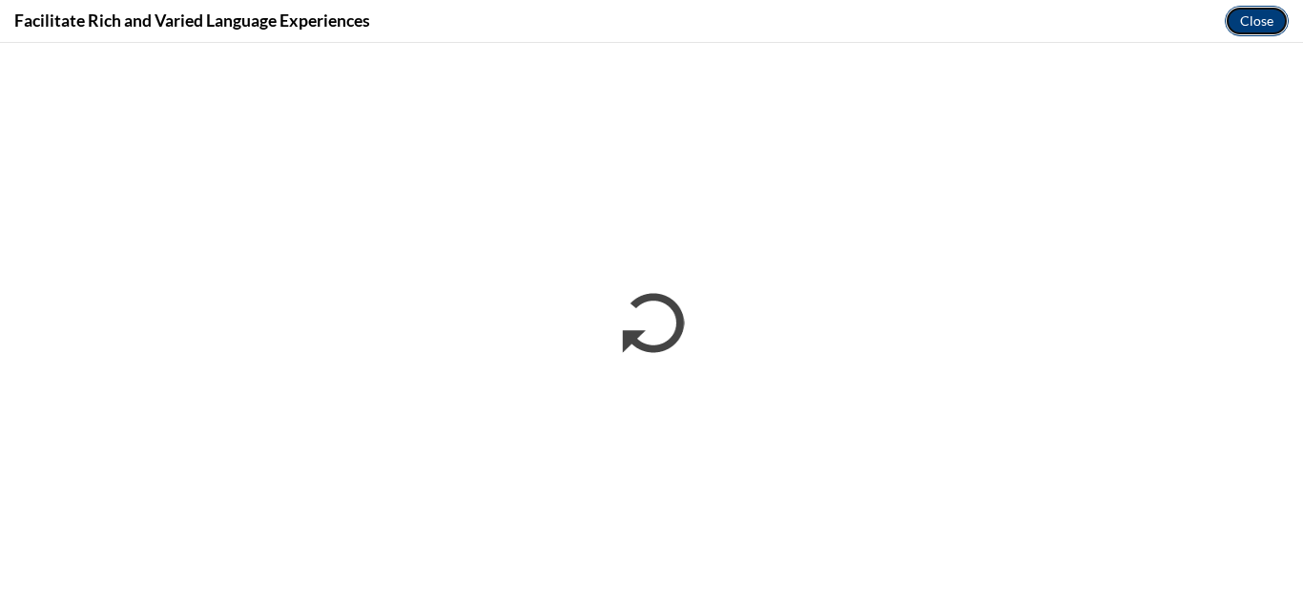
click at [1258, 20] on button "Close" at bounding box center [1257, 21] width 64 height 31
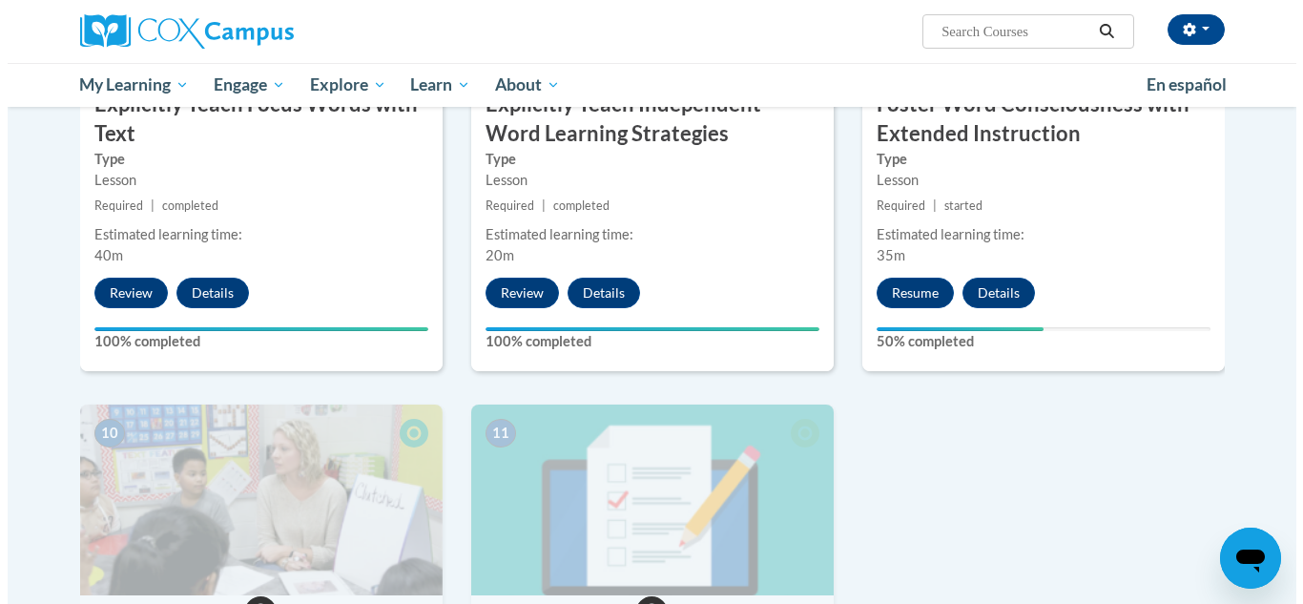
scroll to position [1672, 0]
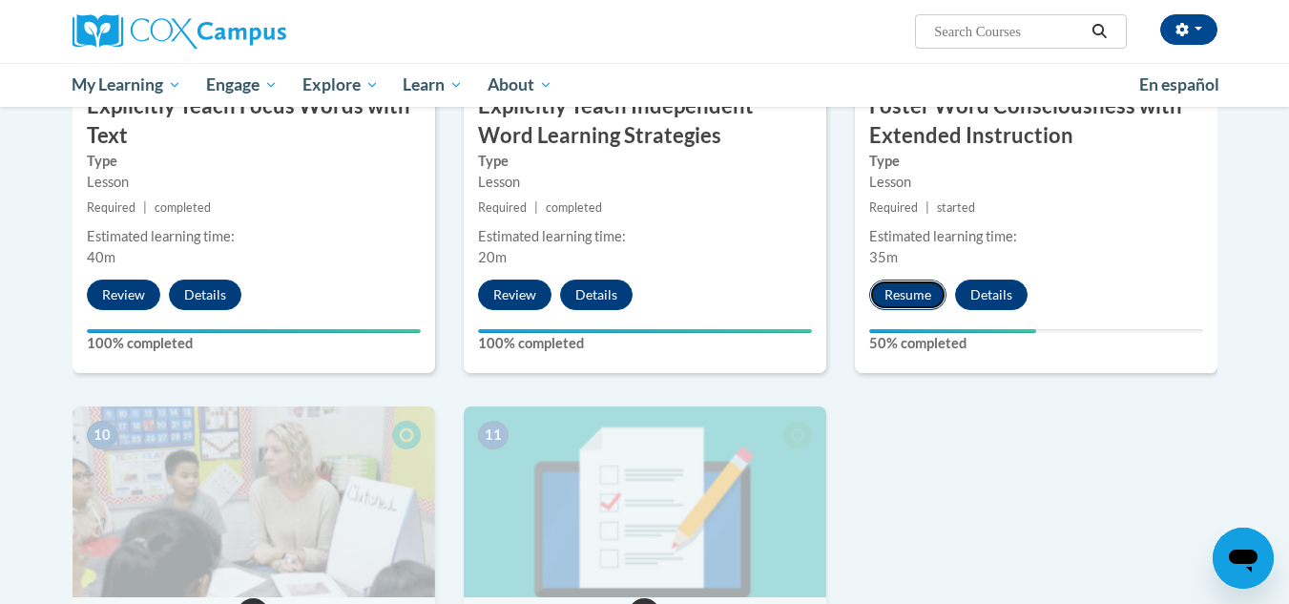
click at [900, 290] on button "Resume" at bounding box center [907, 295] width 77 height 31
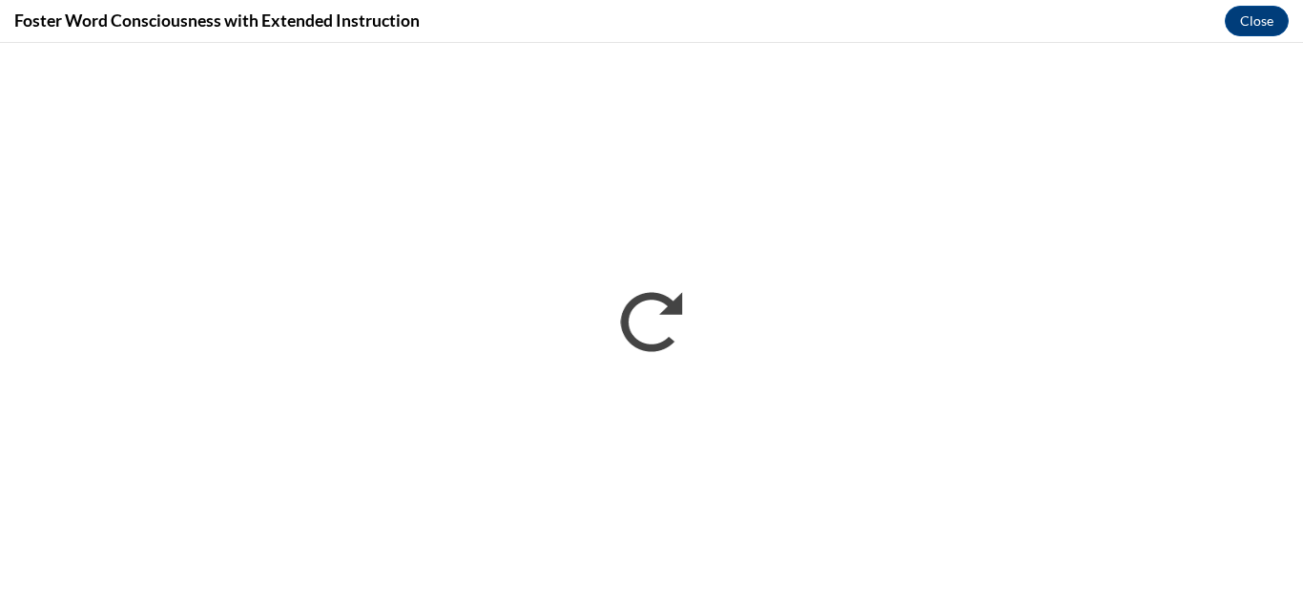
scroll to position [0, 0]
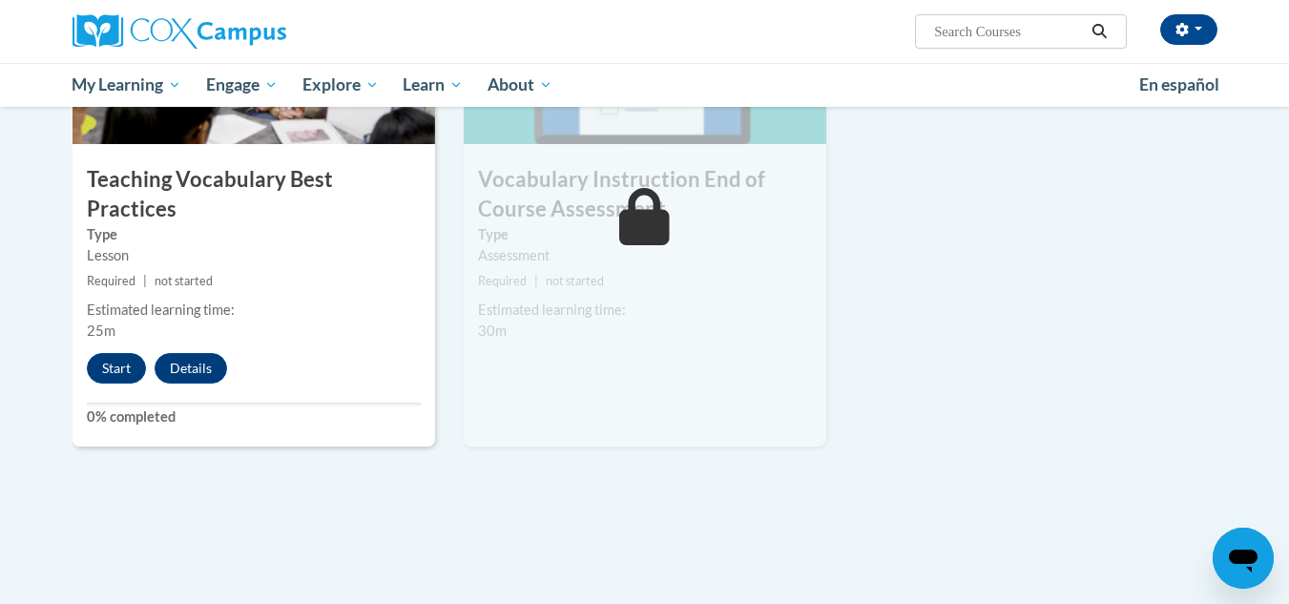
scroll to position [2128, 0]
